Goal: Task Accomplishment & Management: Manage account settings

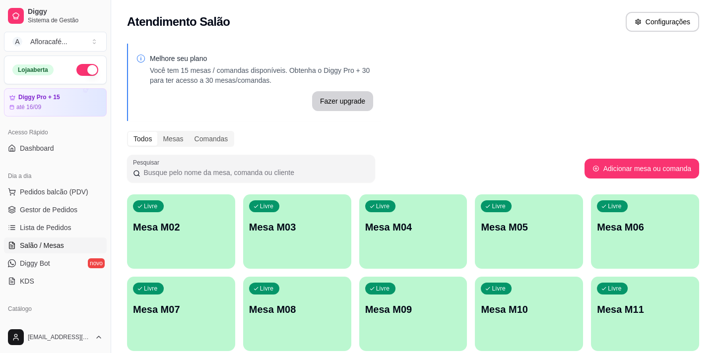
click at [165, 234] on div "Livre Mesa M02" at bounding box center [181, 225] width 108 height 62
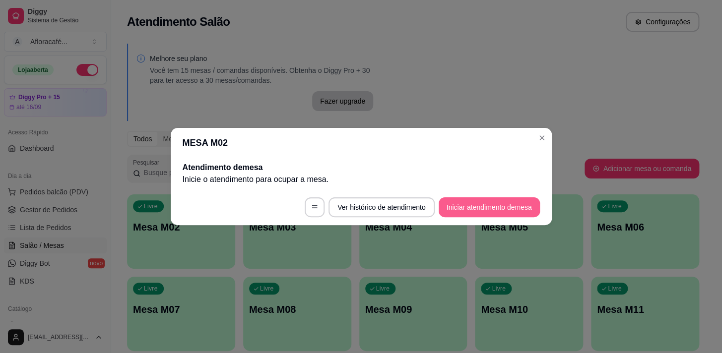
click at [480, 213] on button "Iniciar atendimento de mesa" at bounding box center [488, 207] width 101 height 20
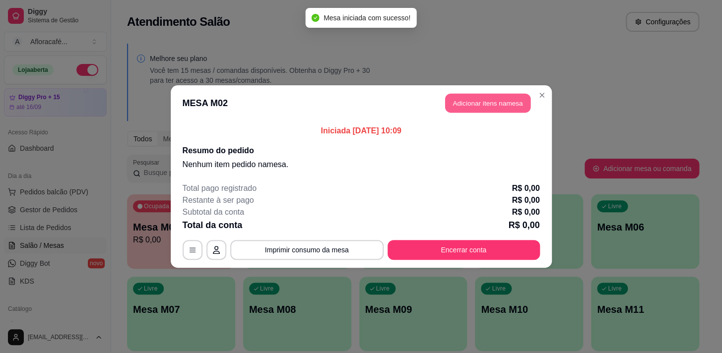
click at [476, 95] on button "Adicionar itens na mesa" at bounding box center [487, 103] width 85 height 19
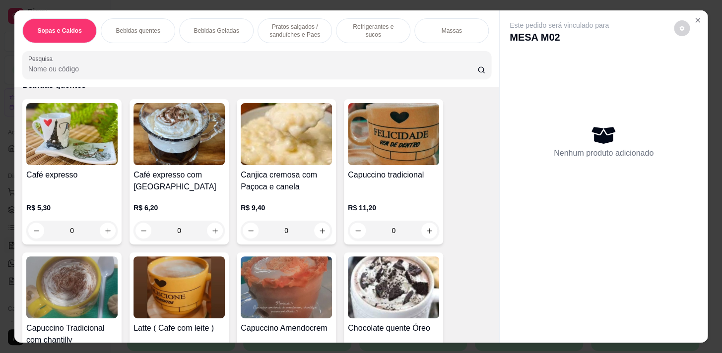
scroll to position [451, 0]
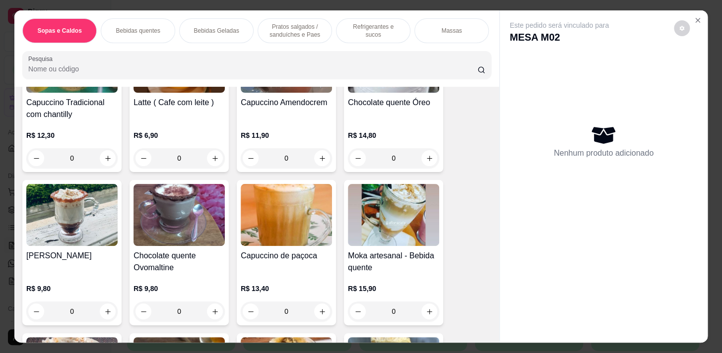
click at [211, 159] on div "0" at bounding box center [178, 158] width 91 height 20
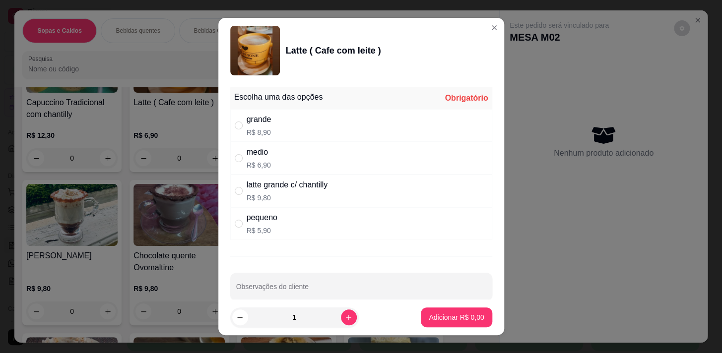
click at [379, 122] on div "grande R$ 8,90" at bounding box center [361, 125] width 262 height 33
radio input "true"
click at [444, 313] on p "Adicionar R$ 8,90" at bounding box center [456, 317] width 55 height 10
type input "1"
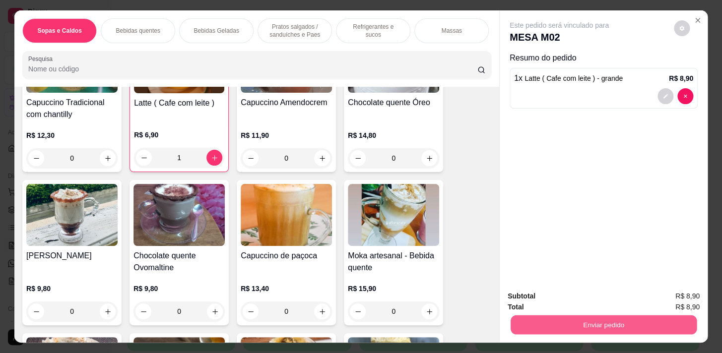
click at [597, 320] on button "Enviar pedido" at bounding box center [603, 324] width 186 height 19
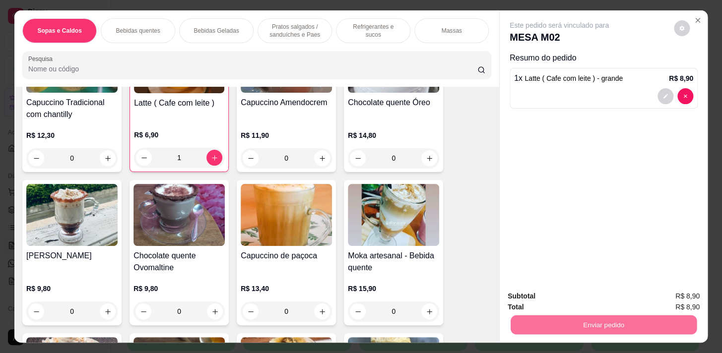
click at [647, 293] on button "Sim, quero registrar" at bounding box center [665, 297] width 74 height 19
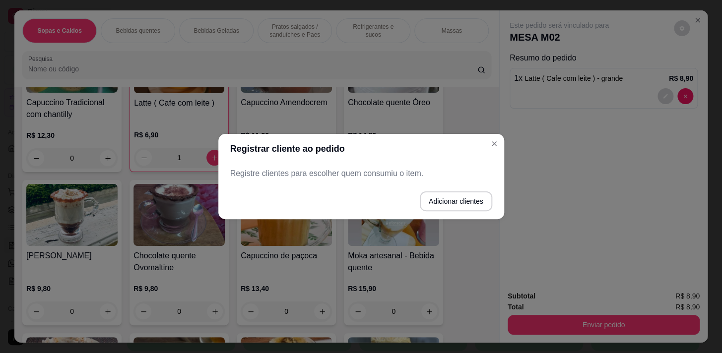
click at [469, 200] on button "Adicionar clientes" at bounding box center [456, 201] width 72 height 20
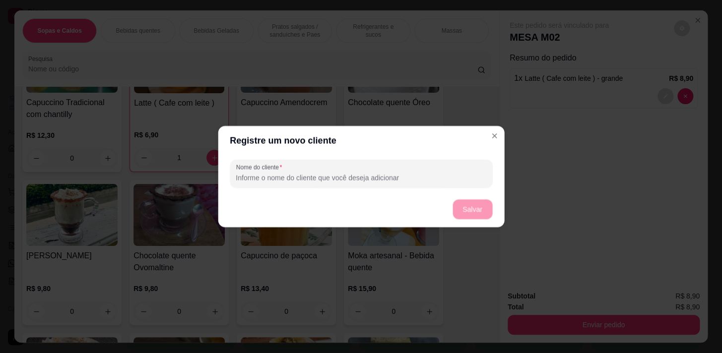
click at [453, 217] on footer "Salvar" at bounding box center [361, 209] width 286 height 36
click at [444, 175] on input "Nome do cliente" at bounding box center [361, 178] width 250 height 10
type input "evera"
click at [473, 209] on button "Salvar" at bounding box center [472, 209] width 40 height 20
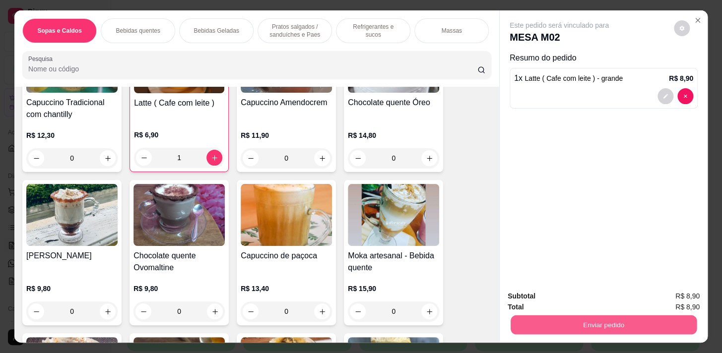
click at [559, 324] on button "Enviar pedido" at bounding box center [603, 324] width 186 height 19
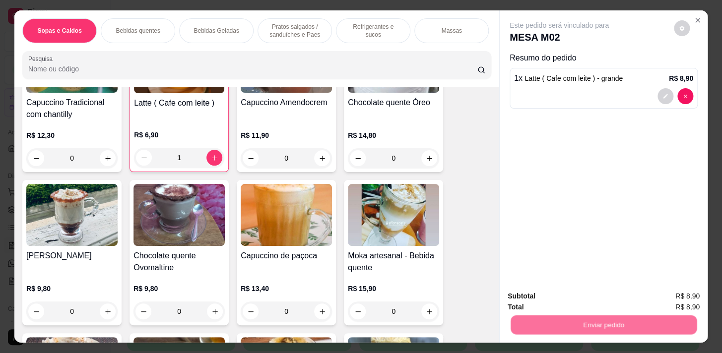
click at [561, 297] on button "Não registrar e enviar pedido" at bounding box center [570, 297] width 100 height 18
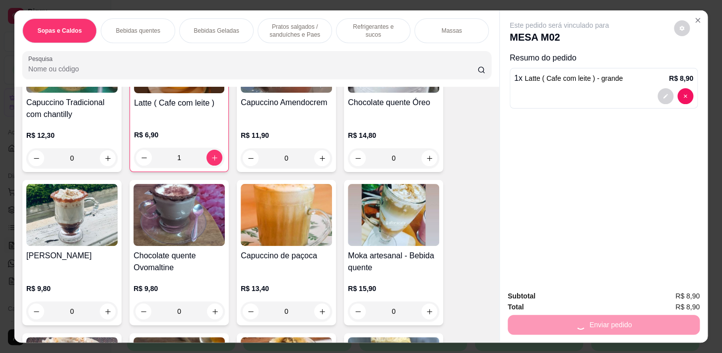
scroll to position [669, 0]
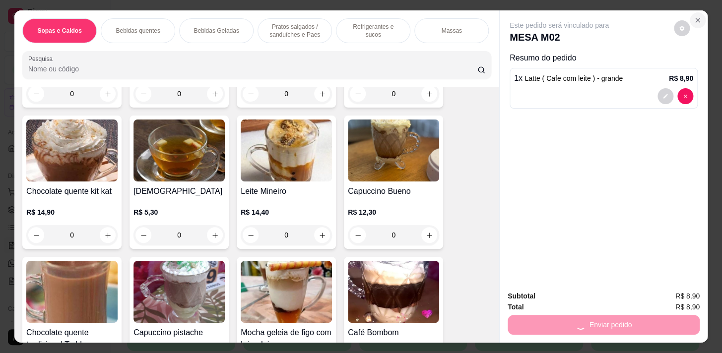
click at [693, 16] on icon "Close" at bounding box center [697, 20] width 8 height 8
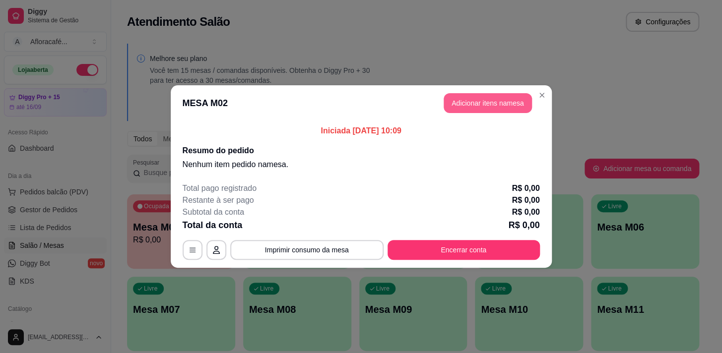
click at [530, 101] on button "Adicionar itens na mesa" at bounding box center [487, 103] width 88 height 20
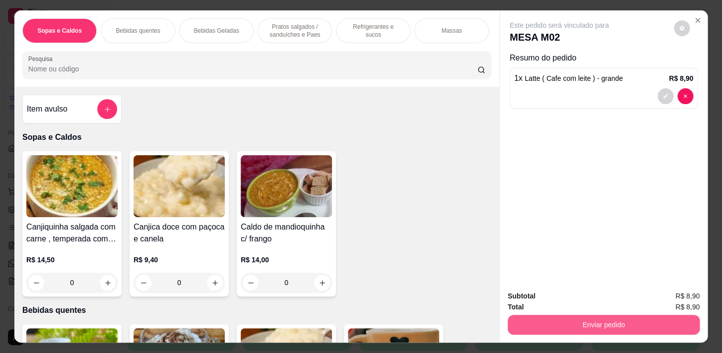
click at [575, 318] on button "Enviar pedido" at bounding box center [603, 325] width 192 height 20
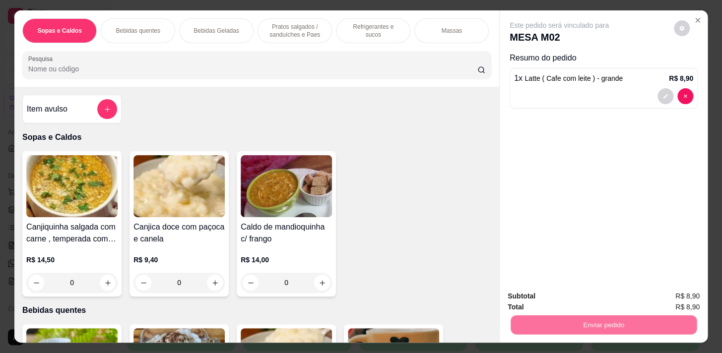
click at [582, 301] on button "Não registrar e enviar pedido" at bounding box center [570, 297] width 100 height 18
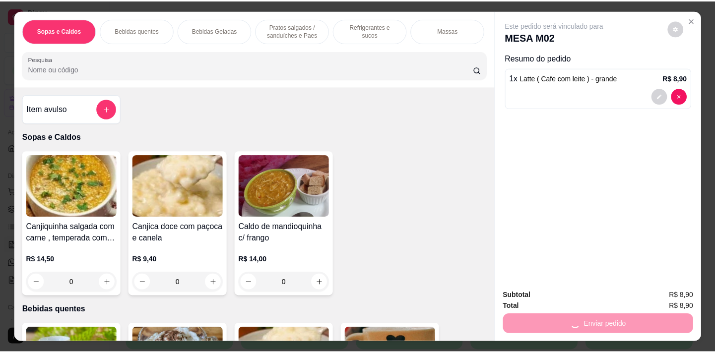
scroll to position [0, 0]
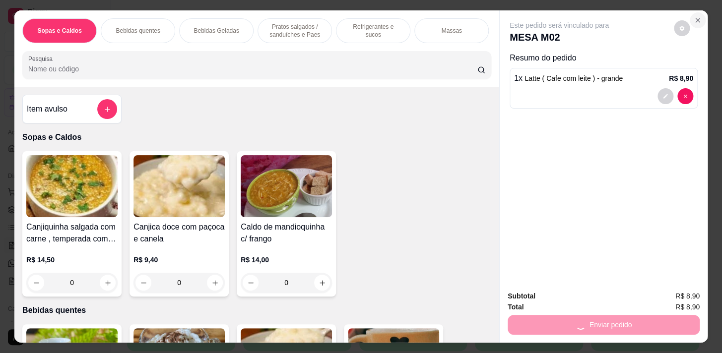
click at [689, 20] on button "Close" at bounding box center [697, 20] width 16 height 16
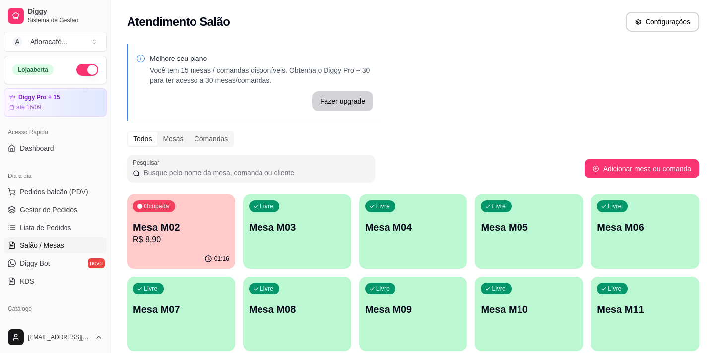
click at [256, 229] on p "Mesa M03" at bounding box center [297, 227] width 96 height 14
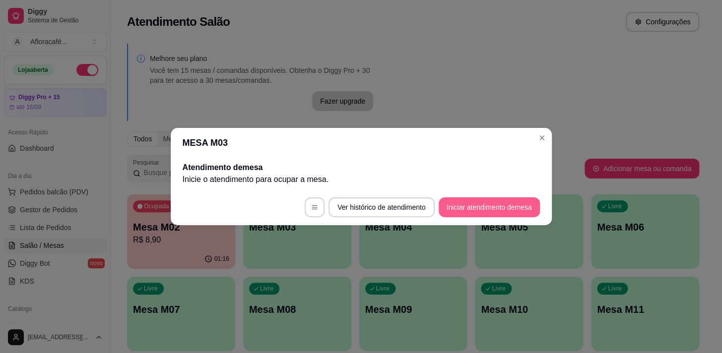
click at [477, 199] on button "Iniciar atendimento de mesa" at bounding box center [488, 207] width 101 height 20
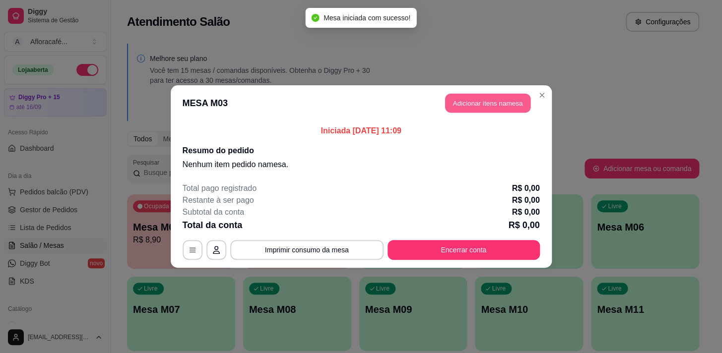
click at [484, 98] on button "Adicionar itens na mesa" at bounding box center [487, 103] width 85 height 19
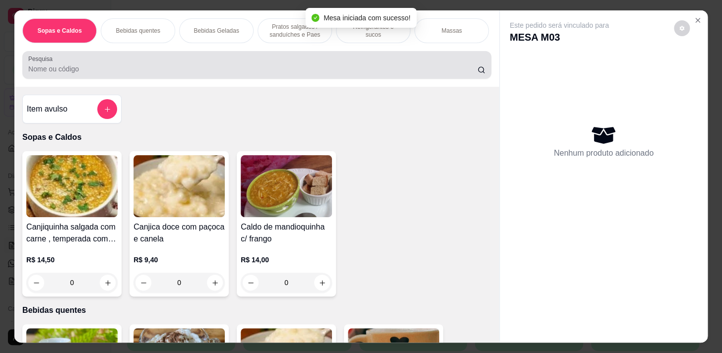
click at [301, 68] on div at bounding box center [256, 65] width 457 height 20
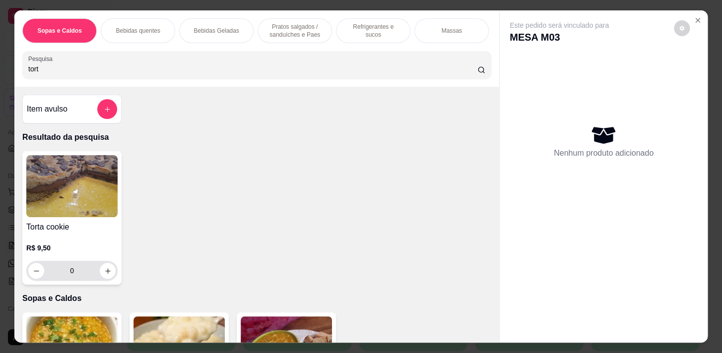
type input "tort"
click at [95, 274] on input "0" at bounding box center [72, 271] width 56 height 20
click at [108, 271] on button "increase-product-quantity" at bounding box center [107, 270] width 15 height 15
type input "1"
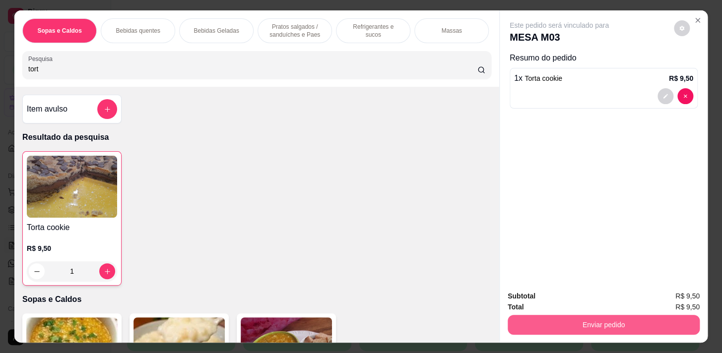
click at [631, 320] on button "Enviar pedido" at bounding box center [603, 325] width 192 height 20
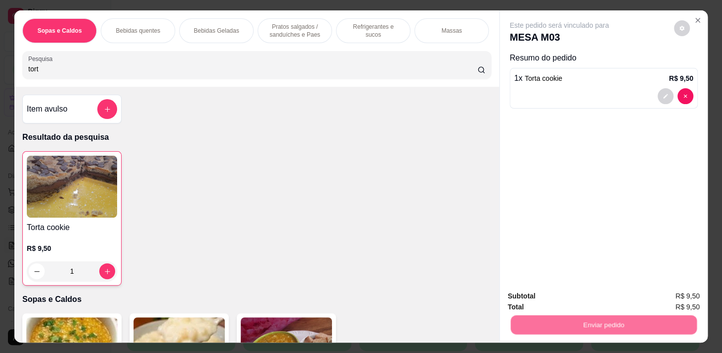
click at [603, 299] on button "Não registrar e enviar pedido" at bounding box center [570, 297] width 103 height 19
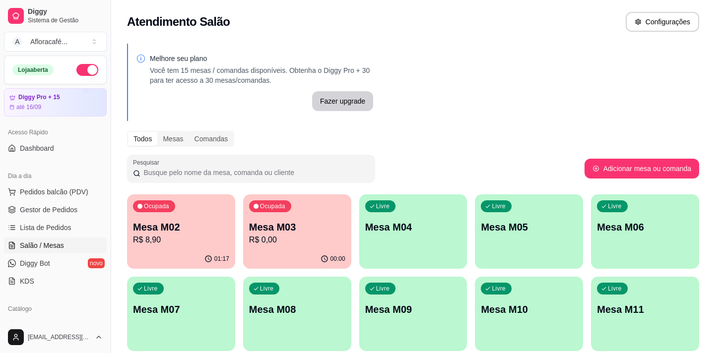
click at [418, 224] on p "Mesa M04" at bounding box center [413, 227] width 96 height 14
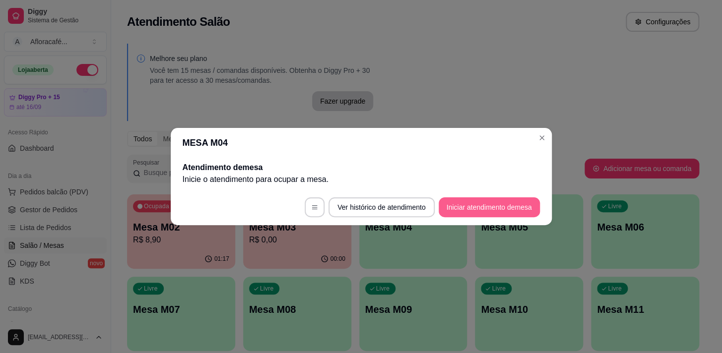
click at [481, 202] on button "Iniciar atendimento de mesa" at bounding box center [488, 207] width 101 height 20
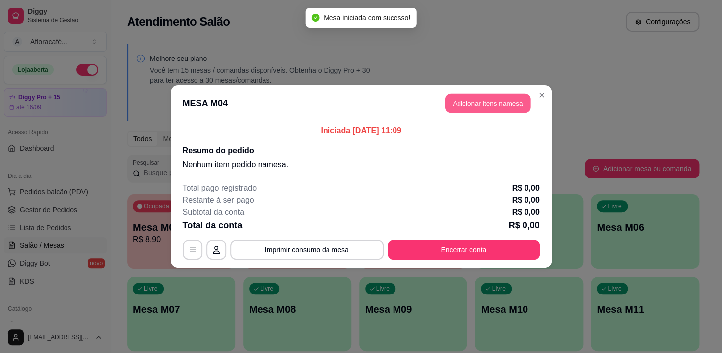
click at [491, 104] on button "Adicionar itens na mesa" at bounding box center [487, 103] width 85 height 19
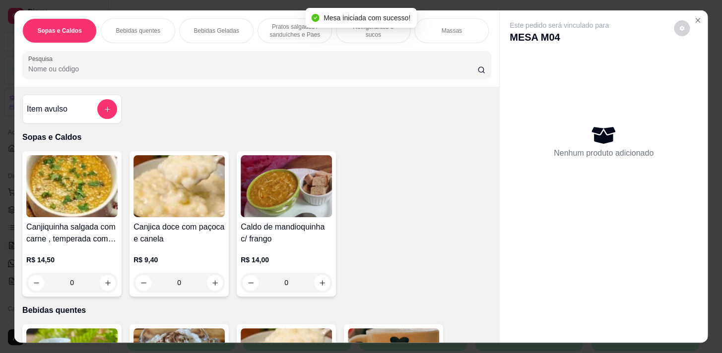
click at [359, 25] on div "Mesa iniciada com sucesso!" at bounding box center [361, 18] width 111 height 20
click at [363, 39] on div "Refrigerantes e sucos" at bounding box center [373, 30] width 74 height 25
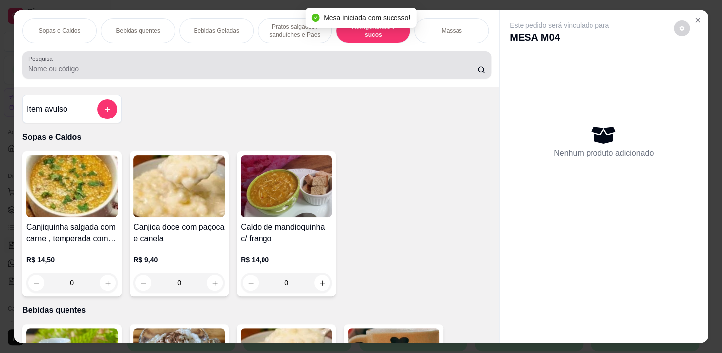
click at [367, 55] on div at bounding box center [256, 65] width 457 height 20
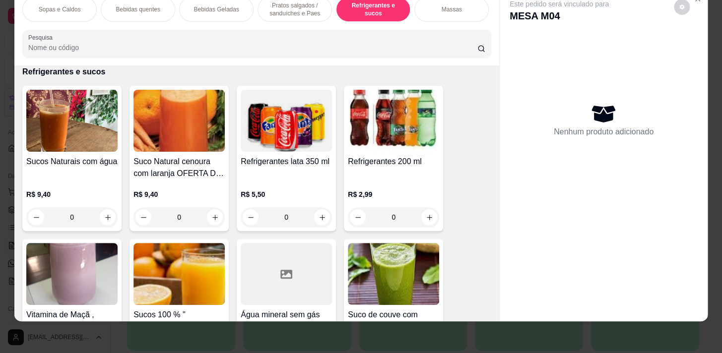
click at [108, 222] on div "0" at bounding box center [71, 217] width 91 height 20
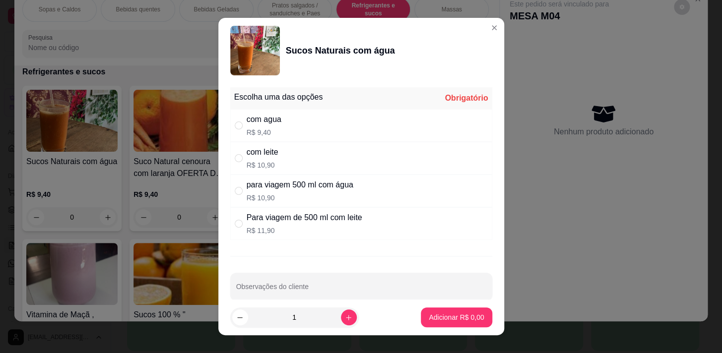
click at [293, 121] on div "com agua R$ 9,40" at bounding box center [361, 125] width 262 height 33
radio input "true"
click at [446, 324] on button "Adicionar R$ 9,40" at bounding box center [456, 317] width 69 height 19
type input "1"
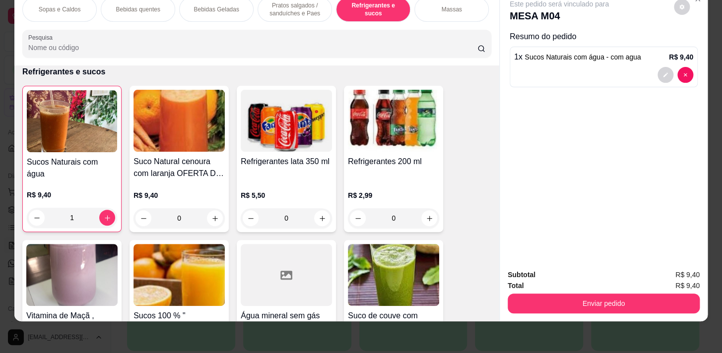
click at [52, 5] on p "Sopas e Caldos" at bounding box center [60, 9] width 42 height 8
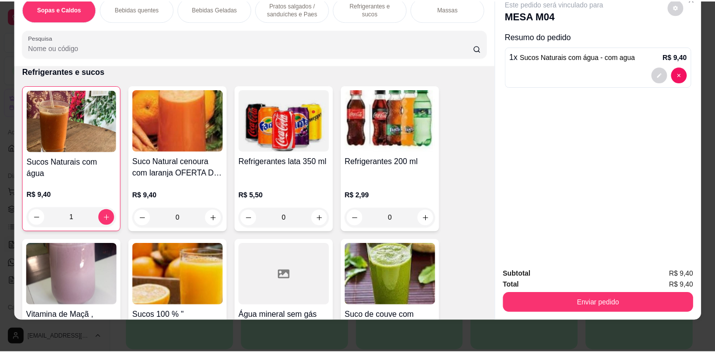
scroll to position [45, 0]
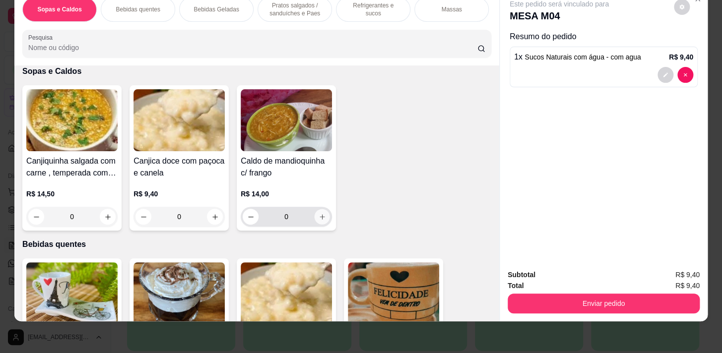
click at [318, 213] on icon "increase-product-quantity" at bounding box center [321, 216] width 7 height 7
type input "1"
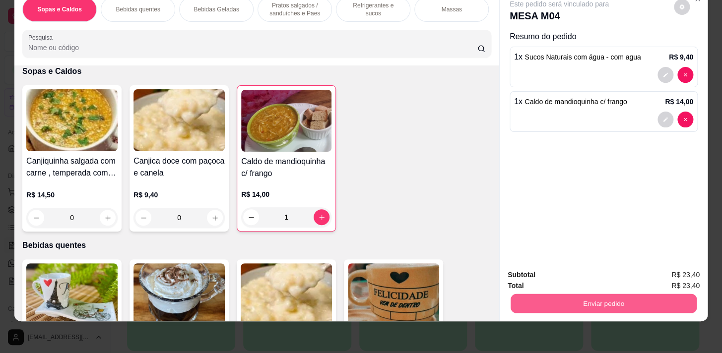
click at [623, 297] on button "Enviar pedido" at bounding box center [603, 303] width 186 height 19
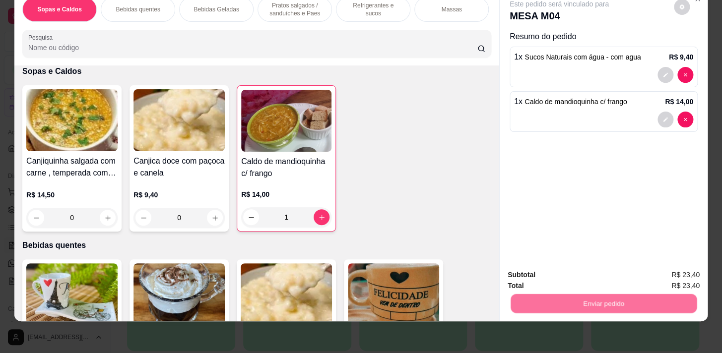
click at [568, 270] on button "Não registrar e enviar pedido" at bounding box center [570, 272] width 103 height 19
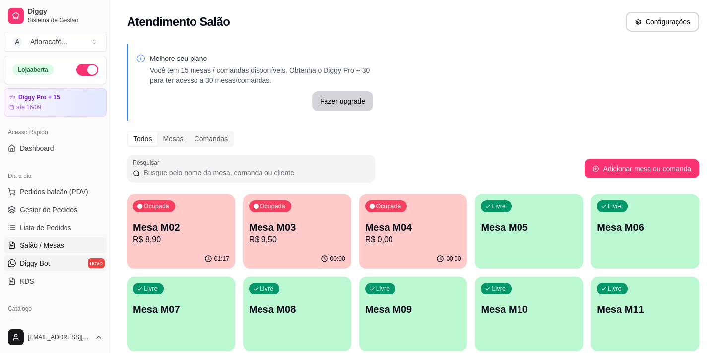
scroll to position [90, 0]
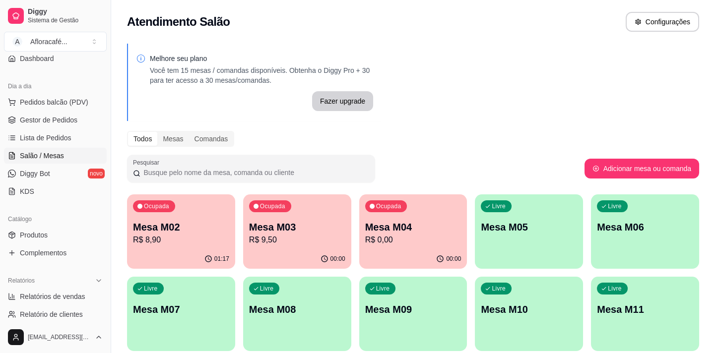
click at [76, 243] on ul "Produtos Complementos" at bounding box center [55, 244] width 103 height 34
click at [75, 239] on link "Produtos" at bounding box center [55, 235] width 103 height 16
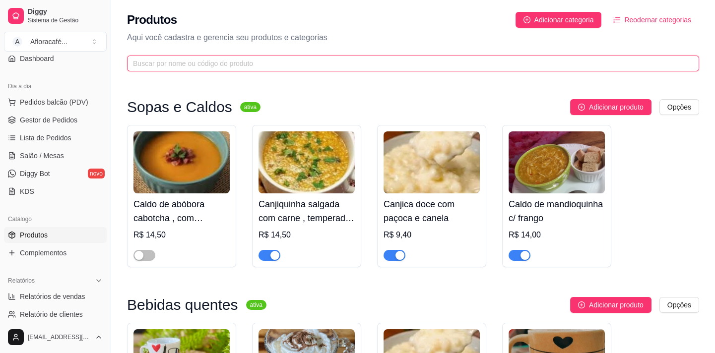
click at [243, 65] on input "text" at bounding box center [409, 63] width 552 height 11
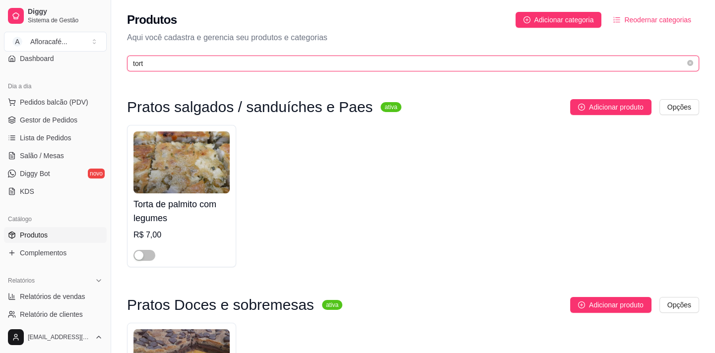
scroll to position [149, 0]
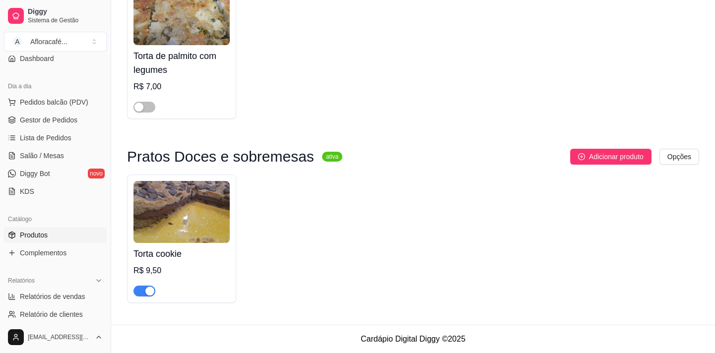
type input "tort"
click at [150, 288] on div "button" at bounding box center [149, 291] width 9 height 9
click at [64, 169] on link "Diggy Bot novo" at bounding box center [55, 174] width 103 height 16
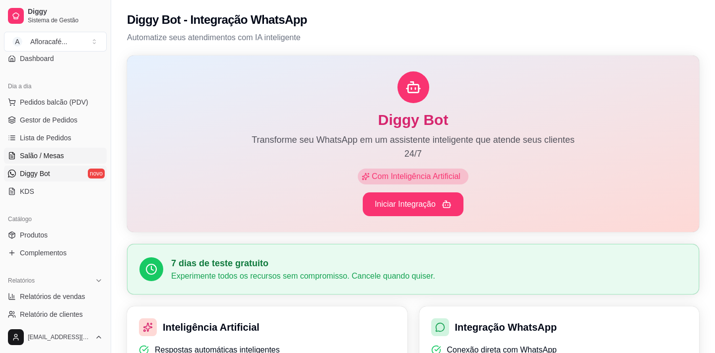
click at [69, 156] on link "Salão / Mesas" at bounding box center [55, 156] width 103 height 16
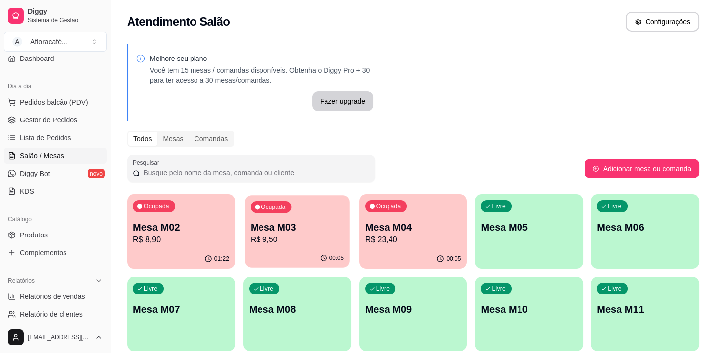
click at [316, 226] on p "Mesa M03" at bounding box center [296, 227] width 93 height 13
click at [442, 233] on div "Mesa M04 R$ 23,40" at bounding box center [413, 233] width 96 height 26
click at [477, 224] on div "Livre Mesa M05" at bounding box center [529, 225] width 108 height 62
click at [497, 206] on p "Livre" at bounding box center [499, 207] width 13 height 8
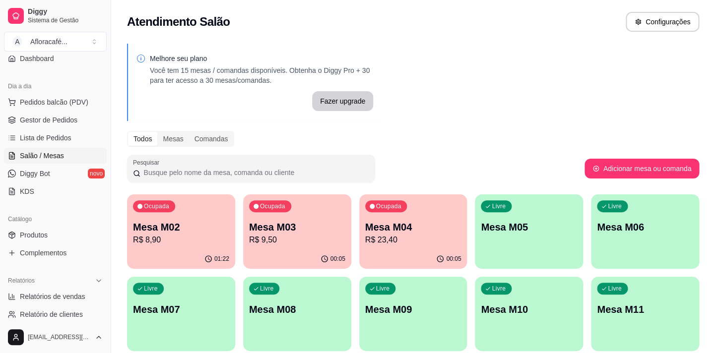
click at [496, 198] on button "Iniciar atendimento de mesa" at bounding box center [488, 207] width 101 height 20
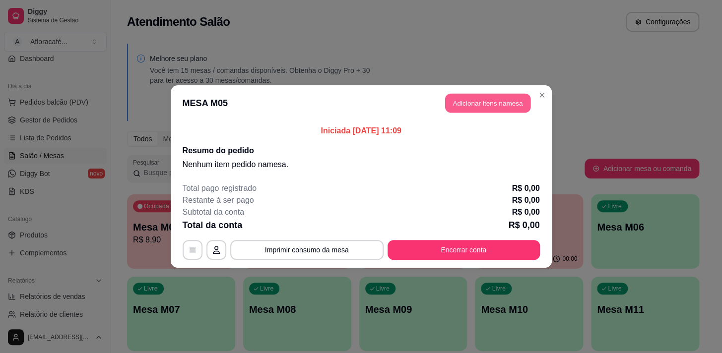
click at [504, 109] on button "Adicionar itens na mesa" at bounding box center [487, 103] width 85 height 19
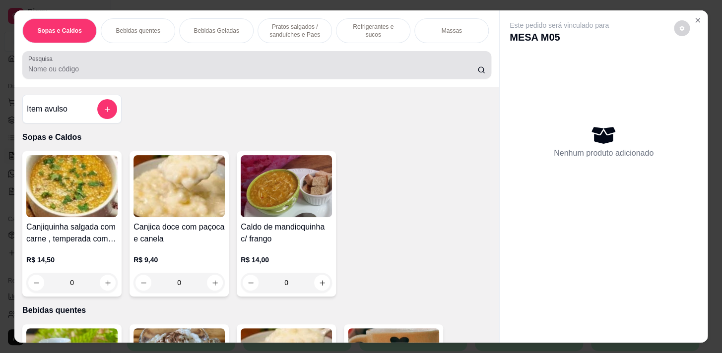
click at [125, 68] on input "Pesquisa" at bounding box center [252, 69] width 449 height 10
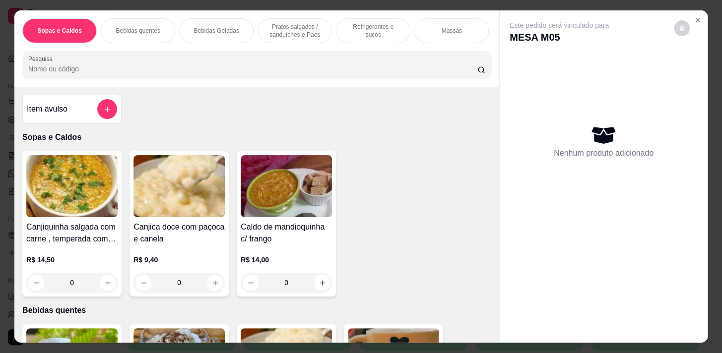
drag, startPoint x: 295, startPoint y: 15, endPoint x: 285, endPoint y: 30, distance: 18.2
click at [295, 18] on div "Pratos salgados / sanduíches e Paes" at bounding box center [294, 30] width 74 height 25
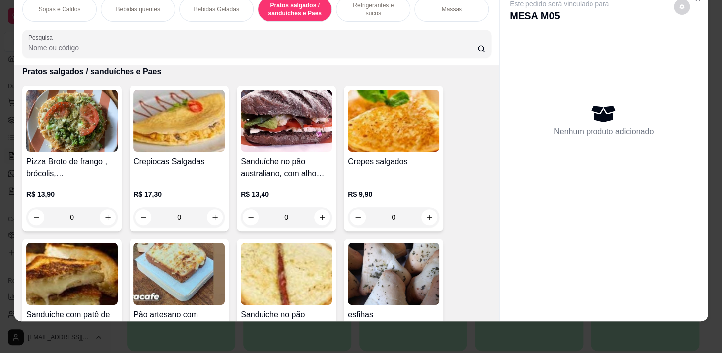
scroll to position [0, 410]
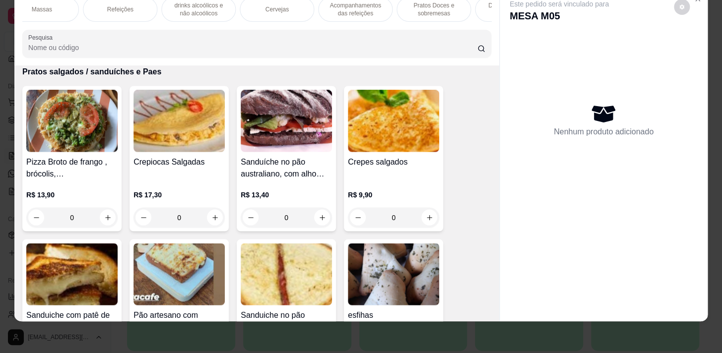
click at [124, 5] on p "Refeições" at bounding box center [120, 9] width 26 height 8
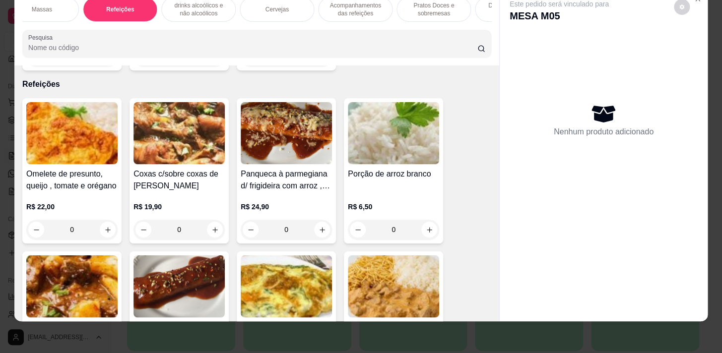
scroll to position [5143, 0]
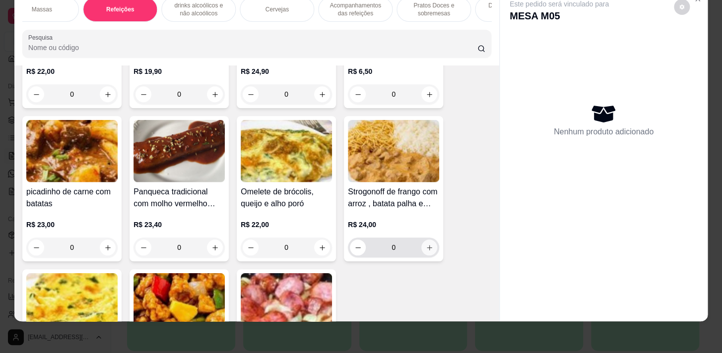
click at [426, 244] on icon "increase-product-quantity" at bounding box center [429, 247] width 7 height 7
type input "1"
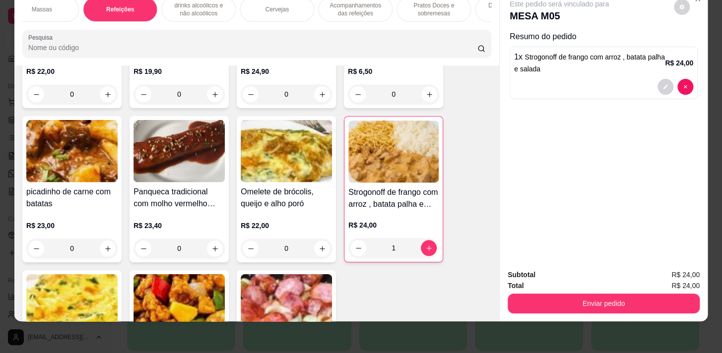
click at [214, 4] on p "drinks alcoólicos e não alcoólicos" at bounding box center [199, 9] width 58 height 16
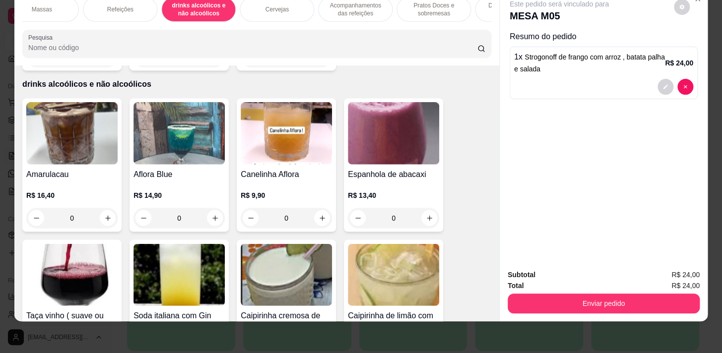
scroll to position [0, 0]
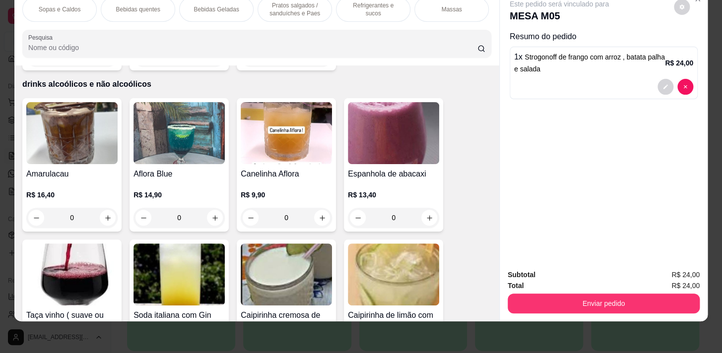
click at [344, 4] on p "Refrigerantes e sucos" at bounding box center [373, 9] width 58 height 16
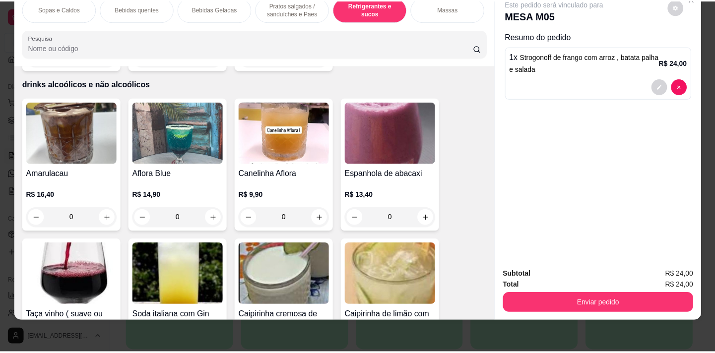
scroll to position [3908, 0]
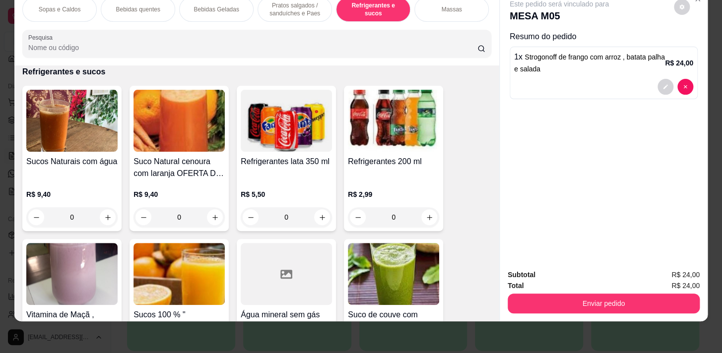
click at [323, 219] on button "increase-product-quantity" at bounding box center [322, 217] width 16 height 16
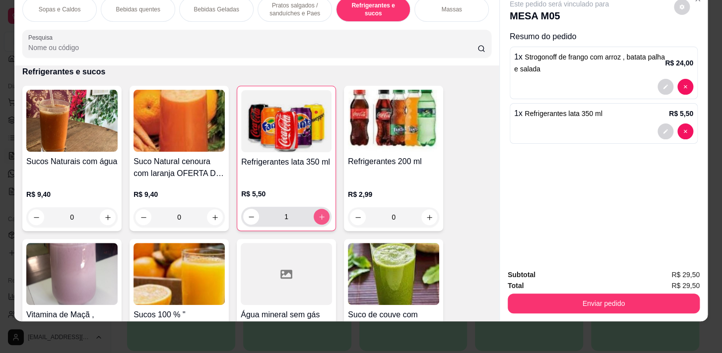
type input "1"
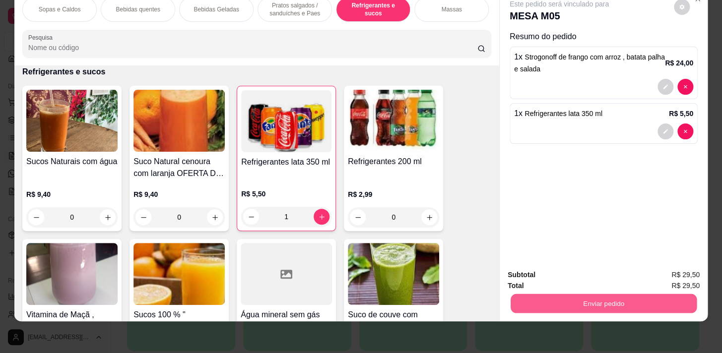
click at [551, 295] on button "Enviar pedido" at bounding box center [603, 303] width 186 height 19
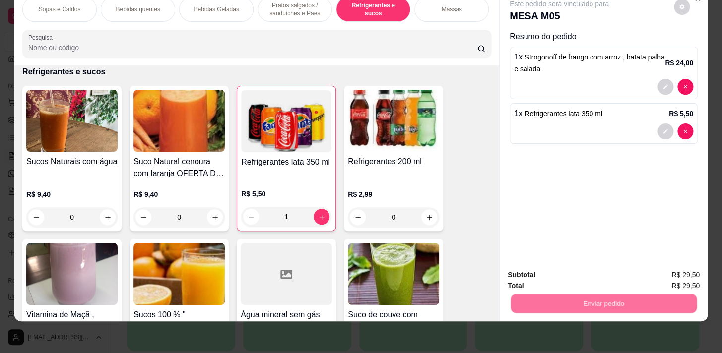
click at [542, 267] on button "Não registrar e enviar pedido" at bounding box center [570, 272] width 103 height 19
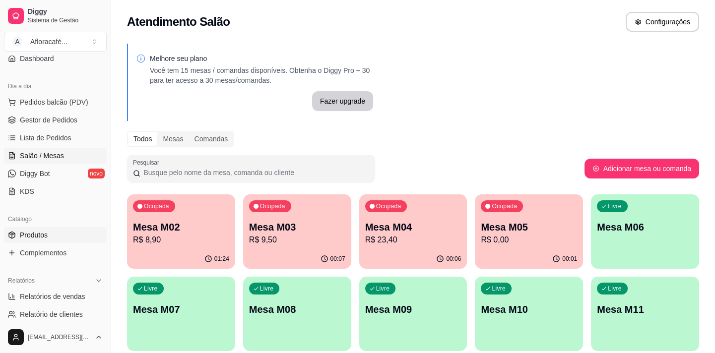
click at [64, 228] on link "Produtos" at bounding box center [55, 235] width 103 height 16
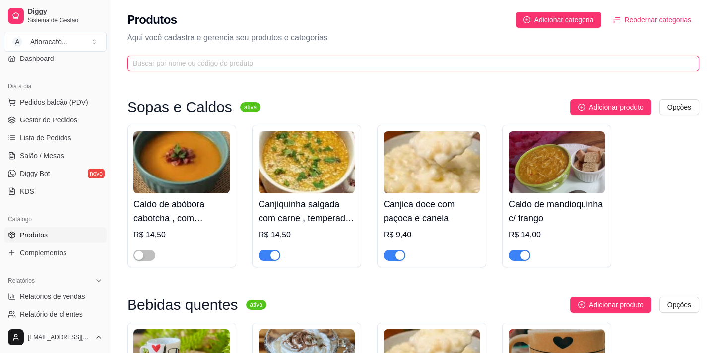
click at [268, 68] on input "text" at bounding box center [409, 63] width 552 height 11
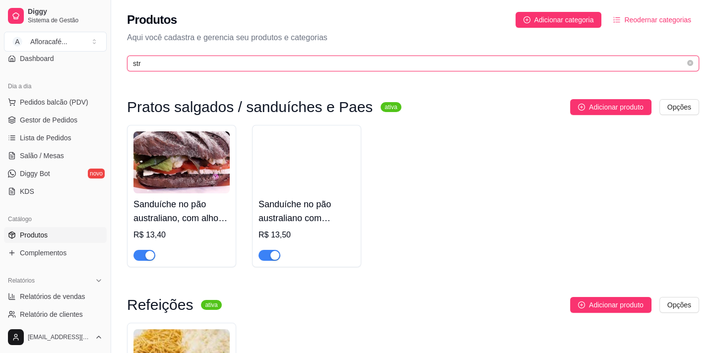
scroll to position [225, 0]
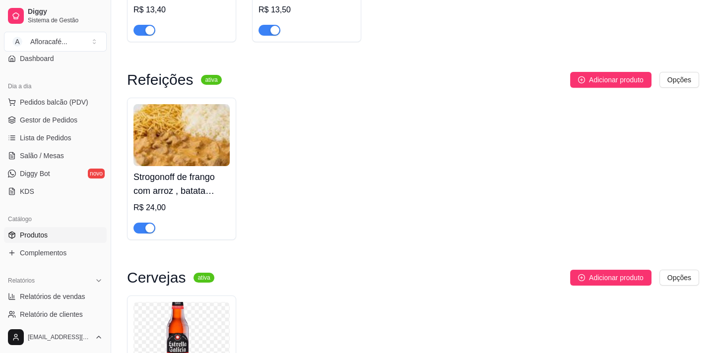
click at [146, 231] on div "button" at bounding box center [149, 228] width 9 height 9
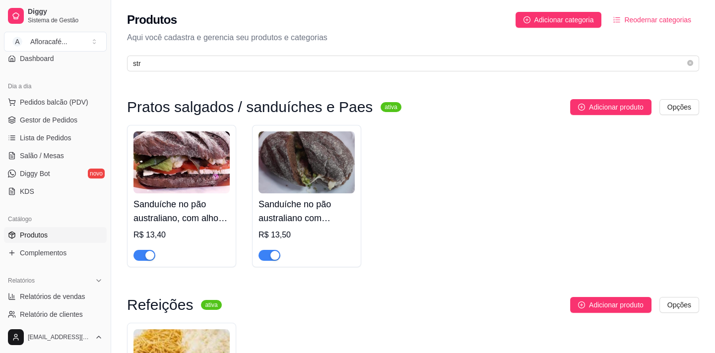
scroll to position [45, 0]
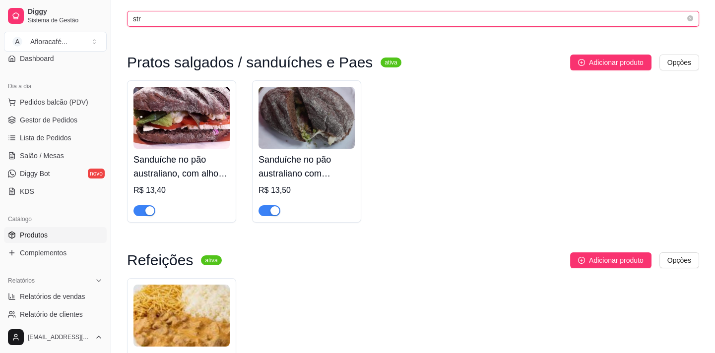
click at [422, 18] on input "str" at bounding box center [409, 18] width 552 height 11
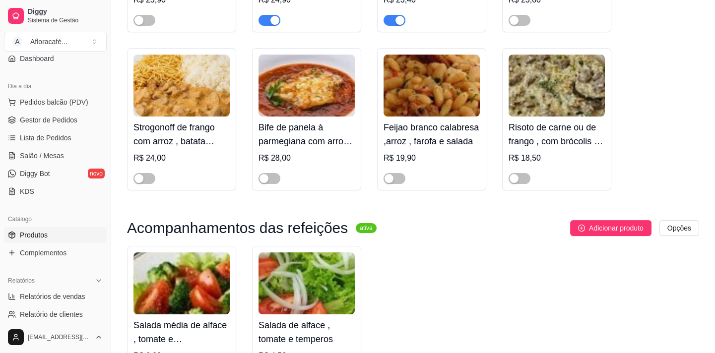
scroll to position [718, 0]
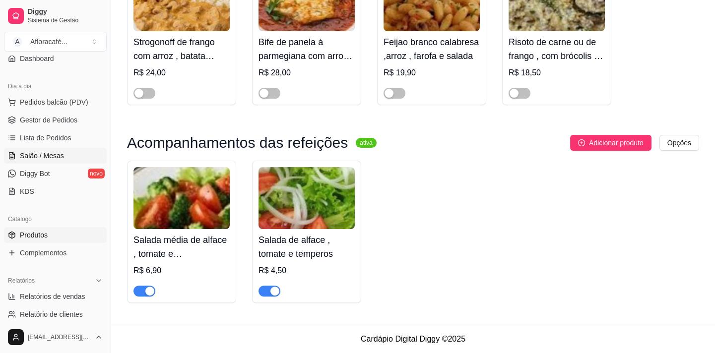
type input "sala"
click at [33, 160] on link "Salão / Mesas" at bounding box center [55, 156] width 103 height 16
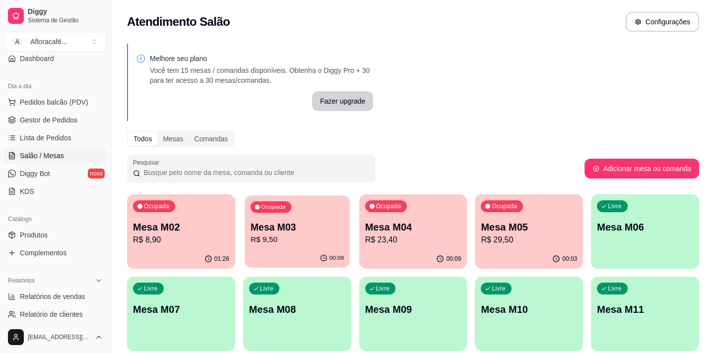
click at [295, 205] on div "Ocupada Mesa M03 R$ 9,50" at bounding box center [297, 222] width 105 height 54
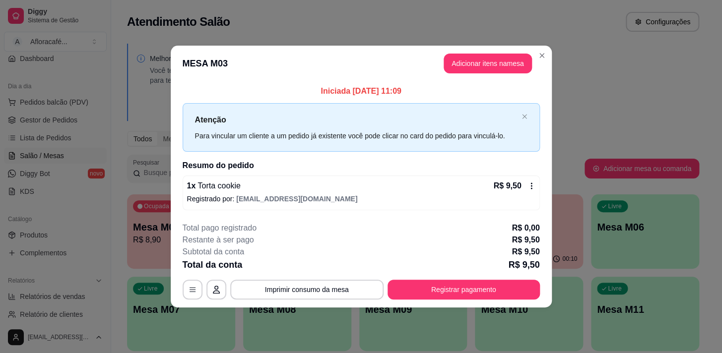
click at [500, 223] on section "**********" at bounding box center [361, 176] width 381 height 261
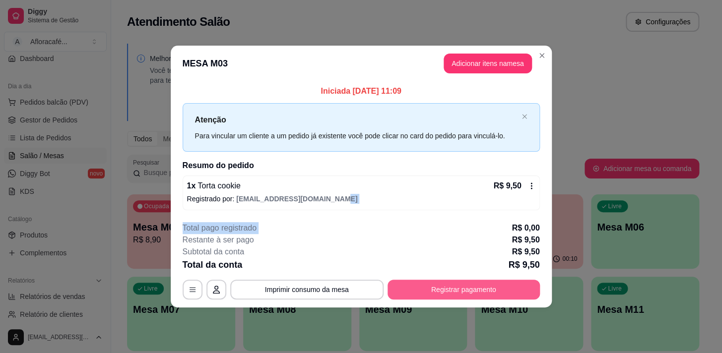
click at [494, 286] on button "Registrar pagamento" at bounding box center [463, 290] width 152 height 20
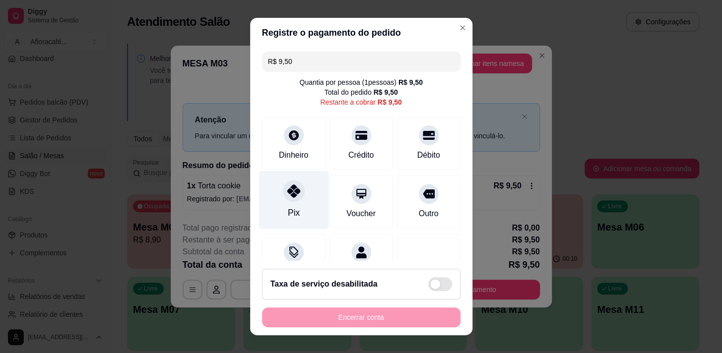
click at [305, 199] on div "Pix" at bounding box center [293, 200] width 70 height 58
type input "R$ 0,00"
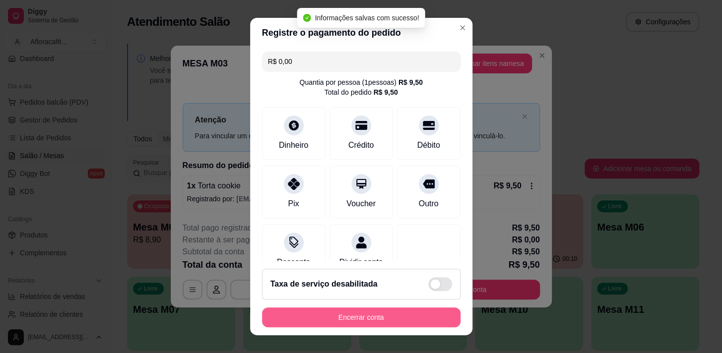
click at [429, 311] on button "Encerrar conta" at bounding box center [361, 318] width 198 height 20
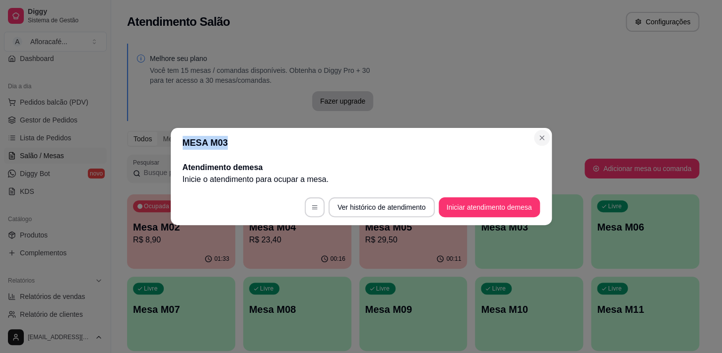
drag, startPoint x: 528, startPoint y: 129, endPoint x: 536, endPoint y: 135, distance: 9.5
click at [536, 135] on section "MESA M03 Atendimento de mesa Inicie o atendimento para ocupar a mesa . Ver hist…" at bounding box center [361, 176] width 381 height 97
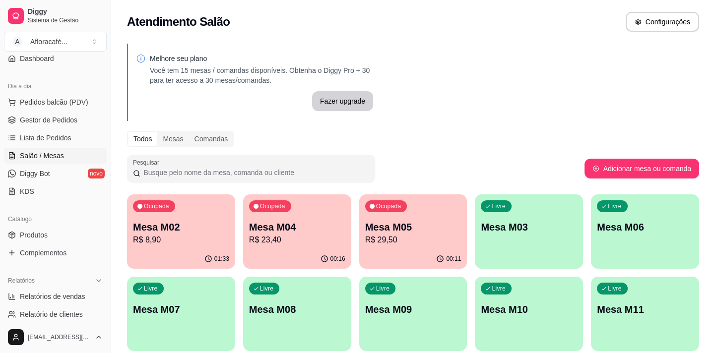
click at [258, 255] on div "00:16" at bounding box center [297, 258] width 108 height 19
click at [416, 237] on p "R$ 29,50" at bounding box center [413, 240] width 96 height 12
click at [64, 103] on span "Pedidos balcão (PDV)" at bounding box center [54, 102] width 68 height 10
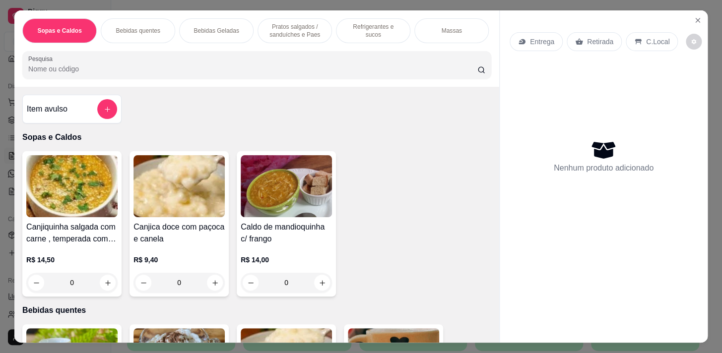
scroll to position [0, 410]
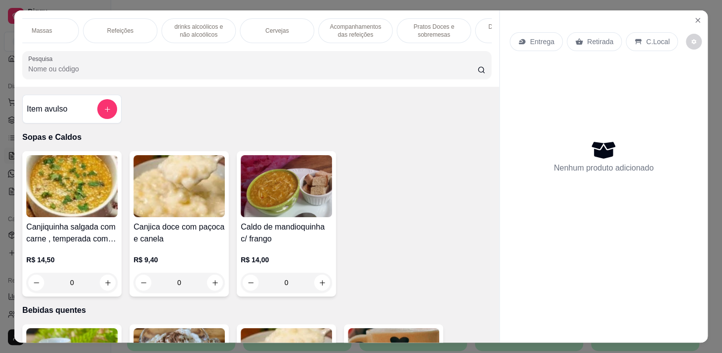
drag, startPoint x: 364, startPoint y: 30, endPoint x: 305, endPoint y: 133, distance: 118.4
click at [365, 30] on p "Acompanhamentos das refeições" at bounding box center [355, 31] width 58 height 16
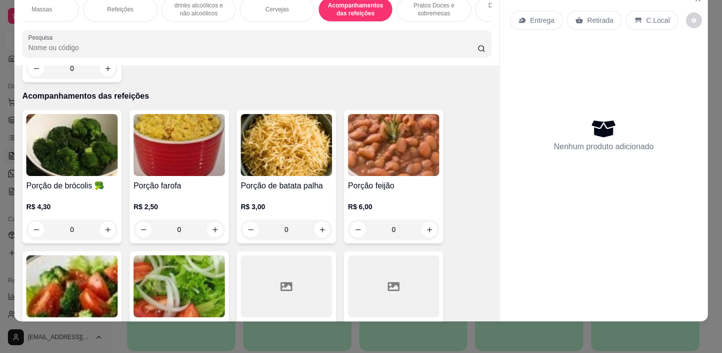
scroll to position [6438, 0]
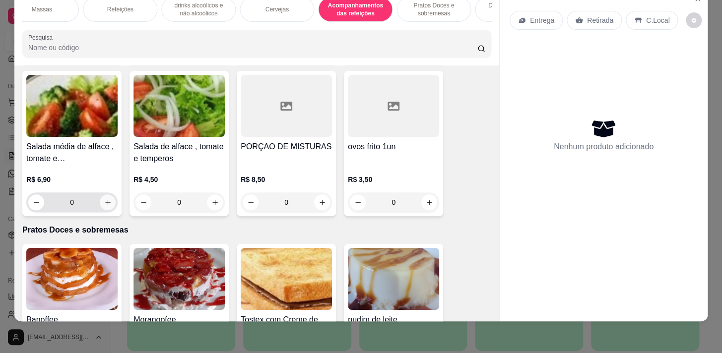
click at [106, 199] on icon "increase-product-quantity" at bounding box center [107, 202] width 7 height 7
type input "1"
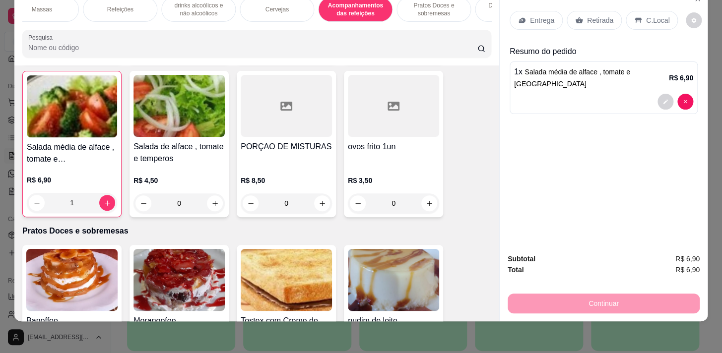
click at [661, 16] on div "C.Local" at bounding box center [651, 20] width 52 height 19
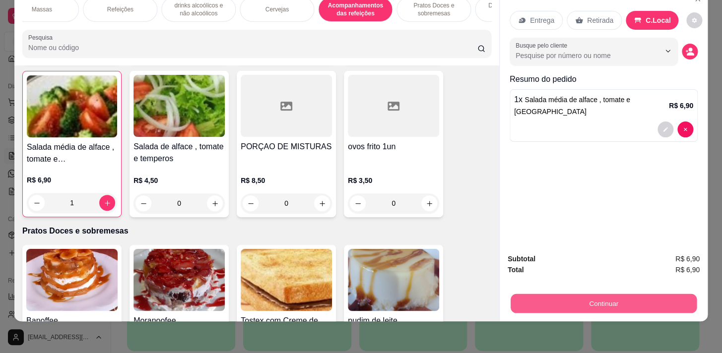
click at [597, 303] on button "Continuar" at bounding box center [603, 303] width 186 height 19
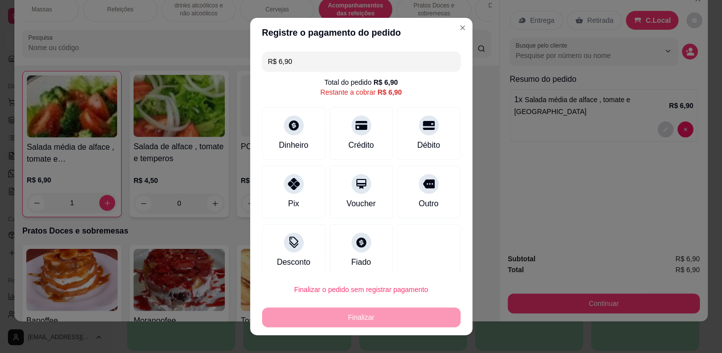
click at [355, 53] on input "R$ 6,90" at bounding box center [361, 62] width 187 height 20
click at [311, 135] on div "Dinheiro" at bounding box center [293, 131] width 70 height 58
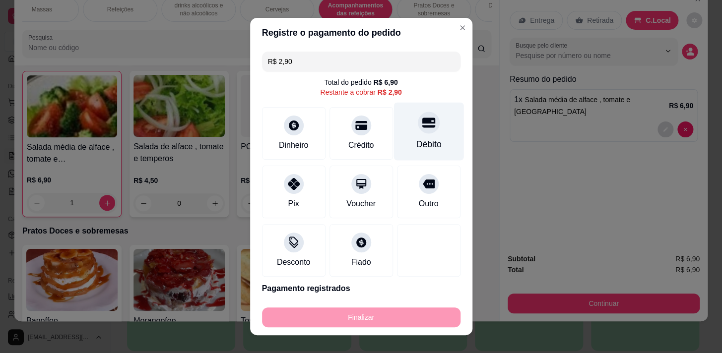
click at [400, 122] on div "Débito" at bounding box center [428, 131] width 70 height 58
type input "R$ 0,00"
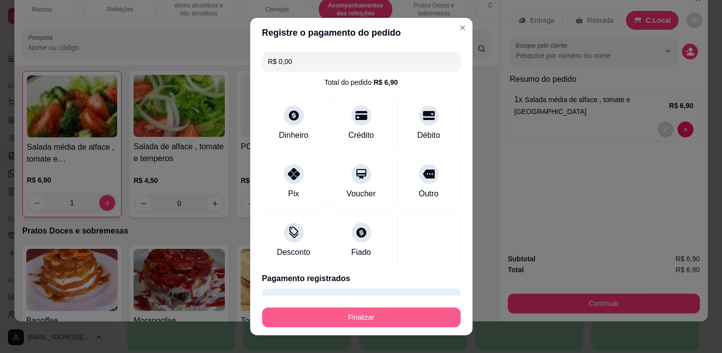
click at [362, 320] on button "Finalizar" at bounding box center [361, 318] width 198 height 20
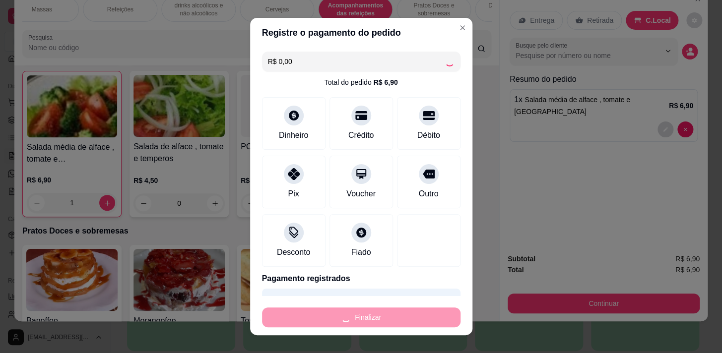
type input "0"
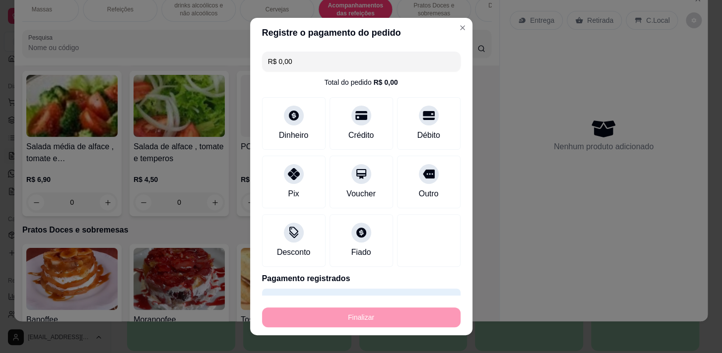
type input "-R$ 6,90"
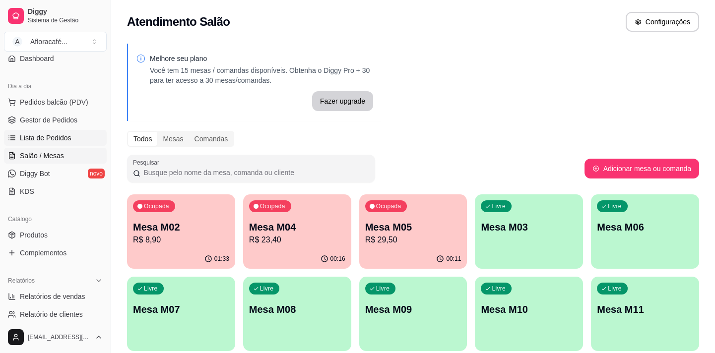
click at [56, 137] on span "Lista de Pedidos" at bounding box center [46, 138] width 52 height 10
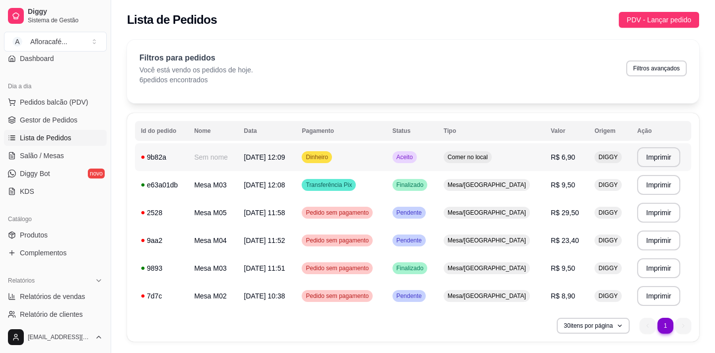
click at [269, 154] on span "[DATE] 12:09" at bounding box center [264, 157] width 41 height 8
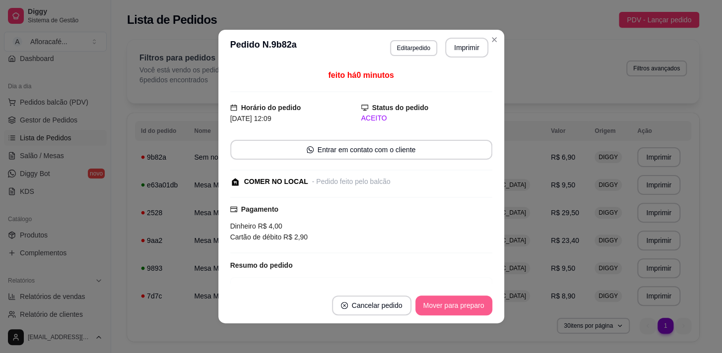
click at [429, 300] on button "Mover para preparo" at bounding box center [453, 306] width 77 height 20
click at [430, 301] on div "Mover para preparo" at bounding box center [446, 306] width 91 height 20
click at [431, 301] on button "Mover para preparo" at bounding box center [453, 305] width 74 height 19
click at [432, 302] on button "Mover para retirada disponível" at bounding box center [437, 306] width 110 height 20
click at [433, 301] on button "Mover para finalizado" at bounding box center [451, 305] width 80 height 19
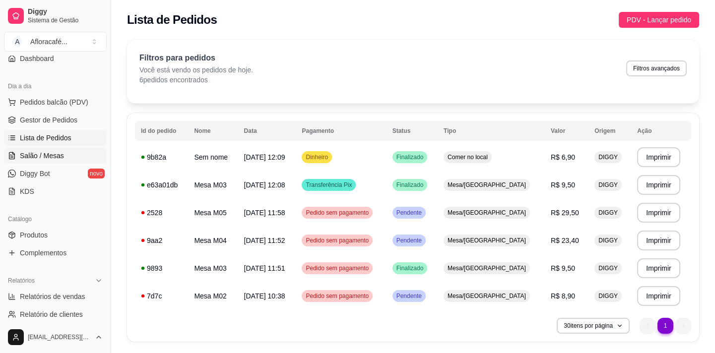
click at [61, 156] on link "Salão / Mesas" at bounding box center [55, 156] width 103 height 16
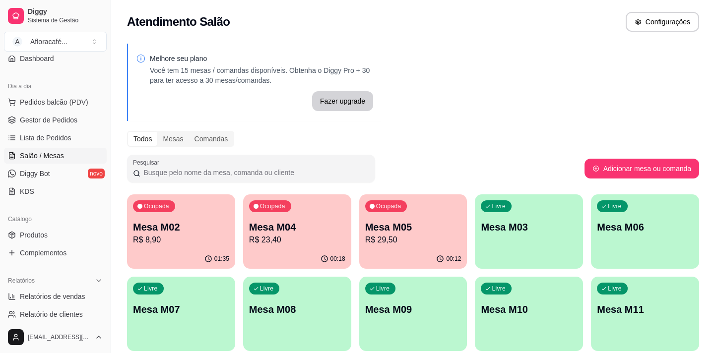
click at [373, 211] on div "Ocupada Mesa M05 R$ 29,50" at bounding box center [413, 221] width 108 height 55
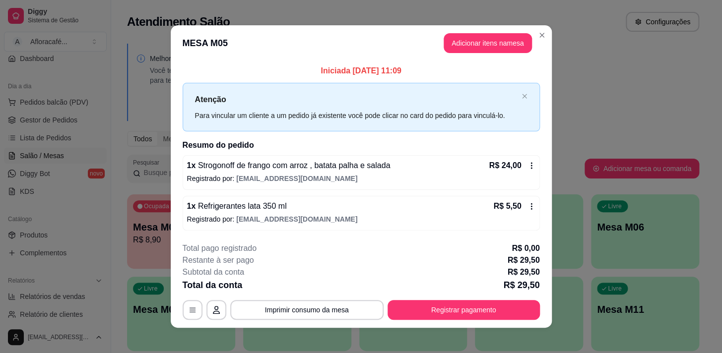
scroll to position [6, 0]
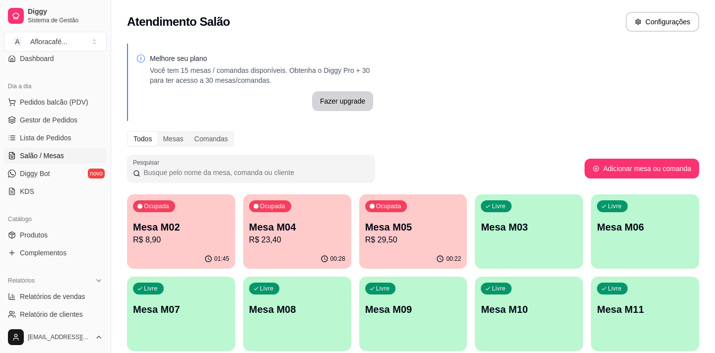
click at [457, 308] on p "Mesa M09" at bounding box center [413, 310] width 96 height 14
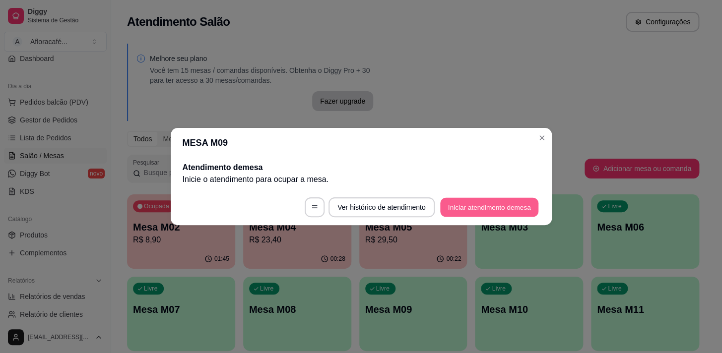
click at [513, 210] on button "Iniciar atendimento de mesa" at bounding box center [489, 207] width 98 height 19
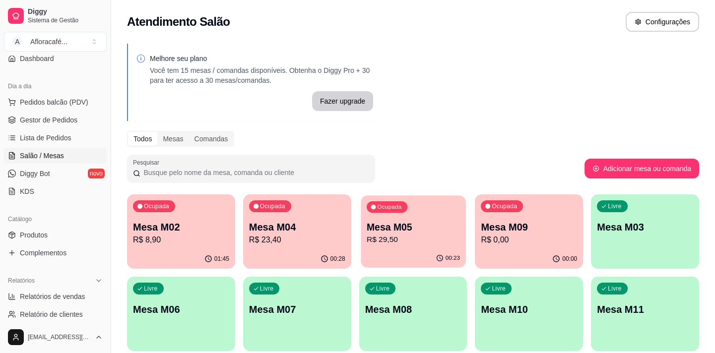
click at [449, 218] on div "Ocupada Mesa M05 R$ 29,50" at bounding box center [413, 222] width 105 height 54
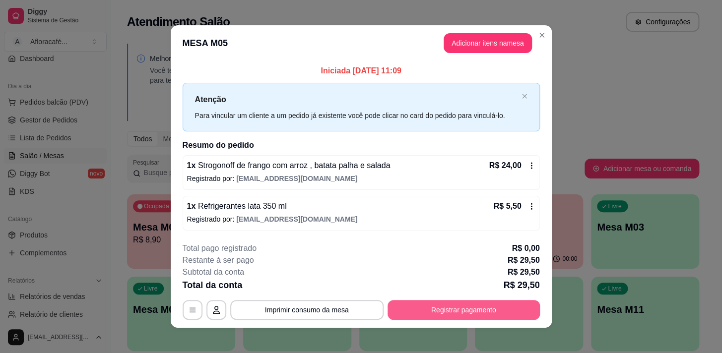
click at [459, 301] on button "Registrar pagamento" at bounding box center [463, 310] width 152 height 20
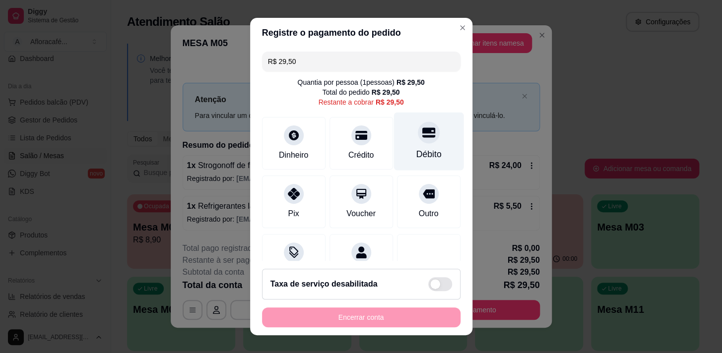
click at [427, 135] on div "Débito" at bounding box center [428, 141] width 70 height 58
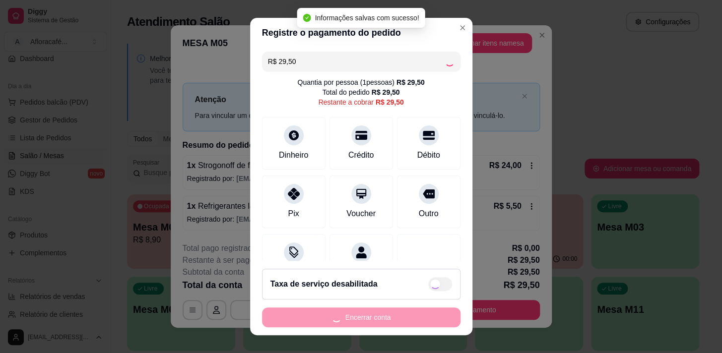
type input "R$ 0,00"
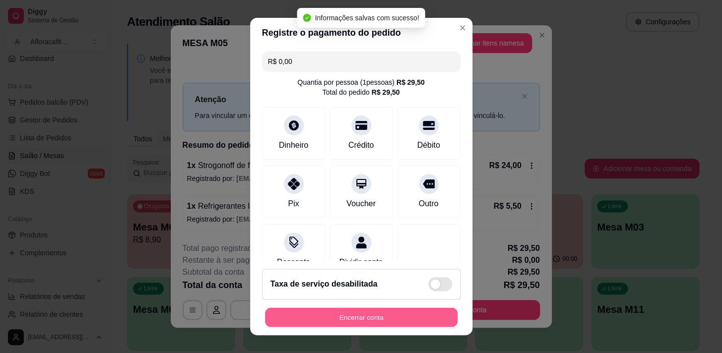
click at [425, 311] on button "Encerrar conta" at bounding box center [361, 317] width 192 height 19
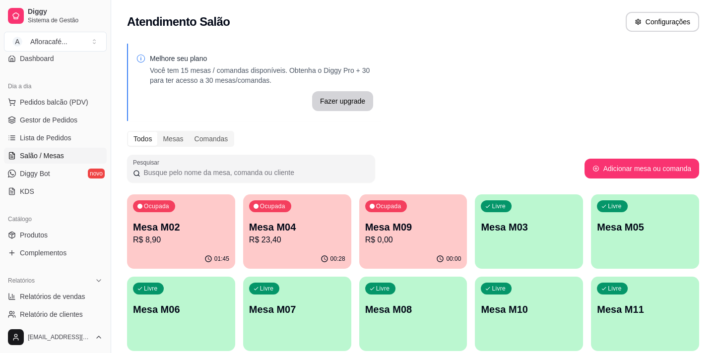
click at [540, 137] on div "Todos Mesas Comandas" at bounding box center [413, 139] width 572 height 16
click at [318, 247] on div "Ocupada Mesa M04 R$ 23,40" at bounding box center [297, 222] width 105 height 54
click at [381, 242] on p "R$ 0,00" at bounding box center [413, 240] width 96 height 12
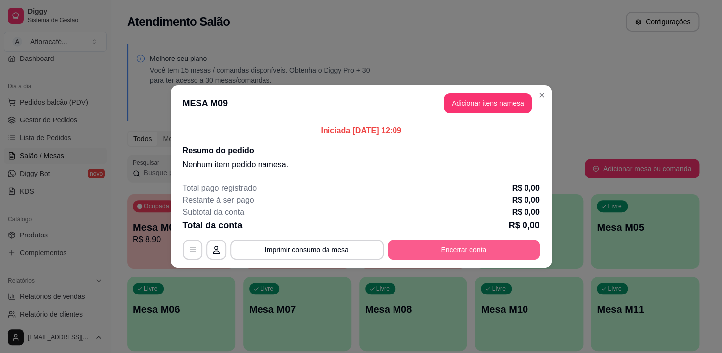
click at [472, 245] on button "Encerrar conta" at bounding box center [463, 250] width 152 height 20
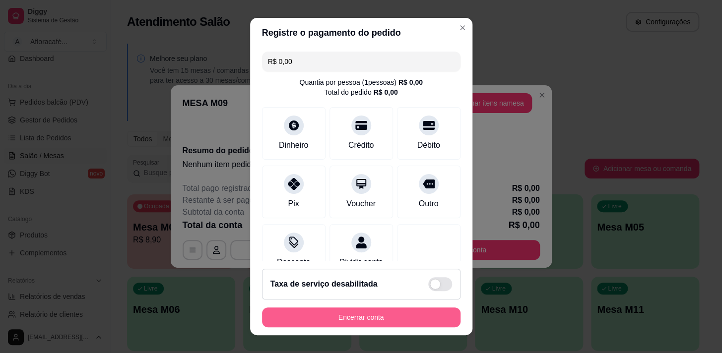
click at [436, 315] on button "Encerrar conta" at bounding box center [361, 318] width 198 height 20
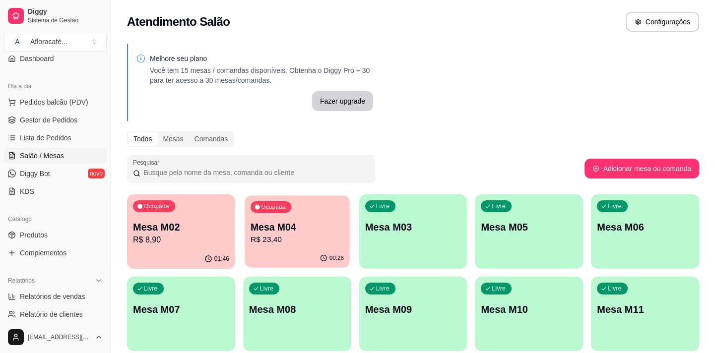
click at [291, 251] on div "00:28" at bounding box center [297, 258] width 105 height 19
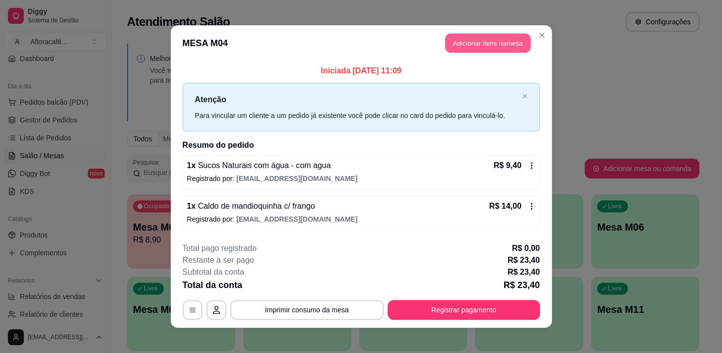
click at [505, 40] on button "Adicionar itens na mesa" at bounding box center [487, 43] width 85 height 19
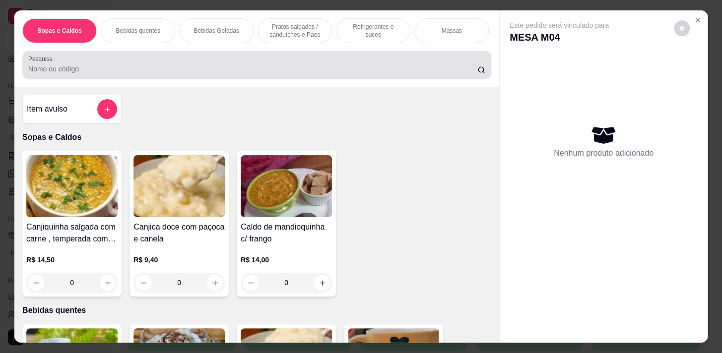
click at [230, 67] on div at bounding box center [256, 65] width 457 height 20
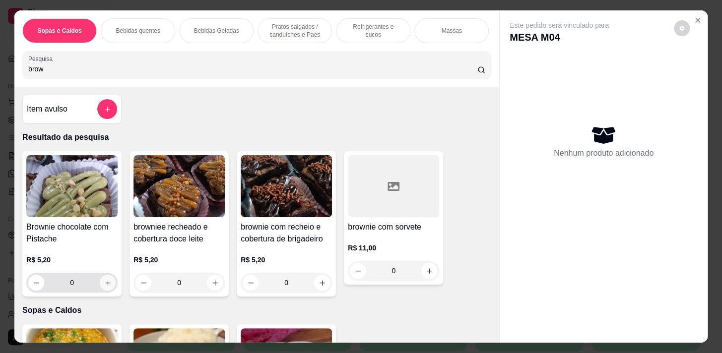
type input "brow"
click at [104, 287] on icon "increase-product-quantity" at bounding box center [107, 282] width 7 height 7
type input "1"
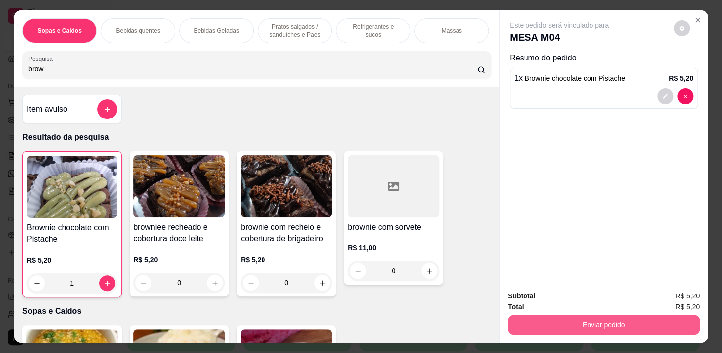
click at [627, 315] on button "Enviar pedido" at bounding box center [603, 325] width 192 height 20
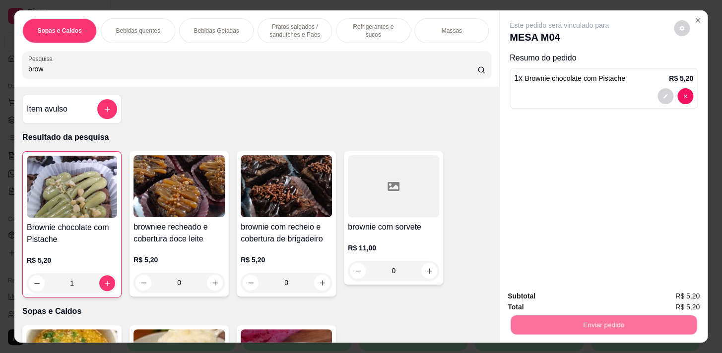
click at [595, 301] on button "Não registrar e enviar pedido" at bounding box center [570, 297] width 100 height 18
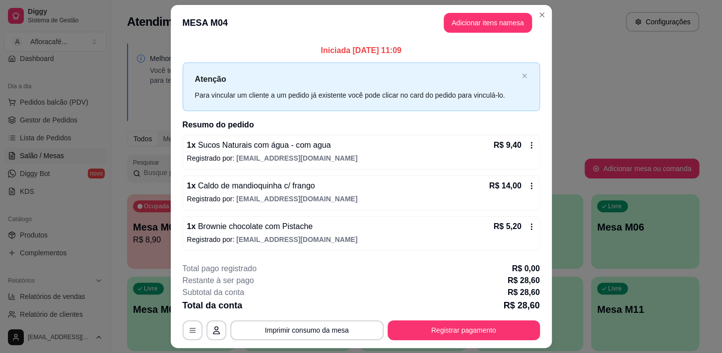
click at [471, 345] on footer "**********" at bounding box center [361, 301] width 381 height 93
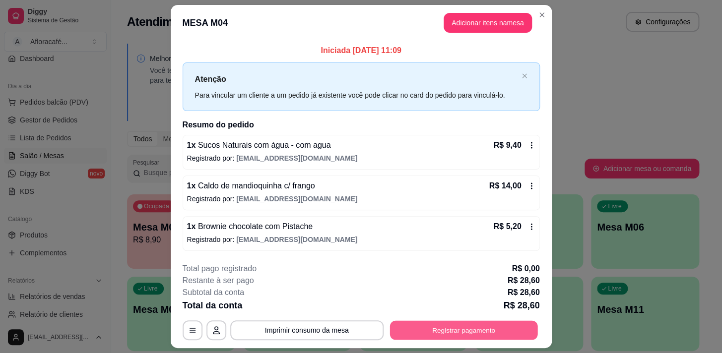
click at [479, 338] on button "Registrar pagamento" at bounding box center [463, 329] width 148 height 19
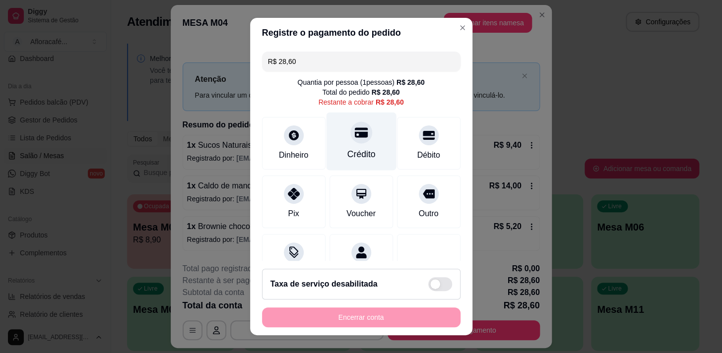
click at [361, 131] on div "Crédito" at bounding box center [361, 141] width 70 height 58
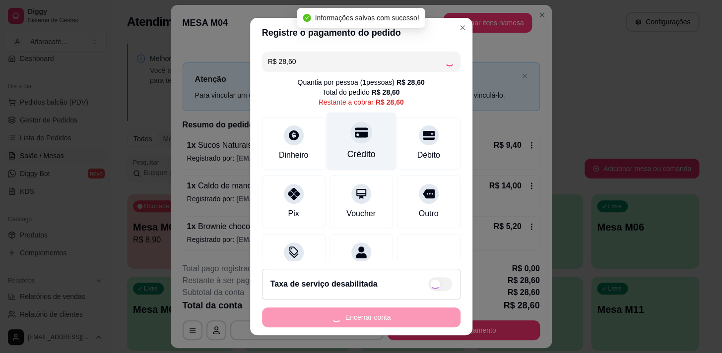
type input "R$ 0,00"
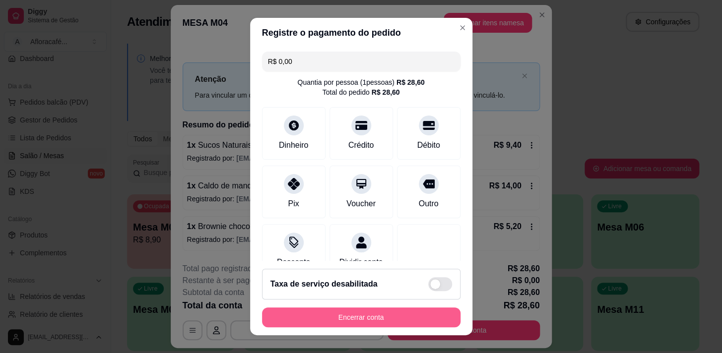
click at [335, 318] on button "Encerrar conta" at bounding box center [361, 318] width 198 height 20
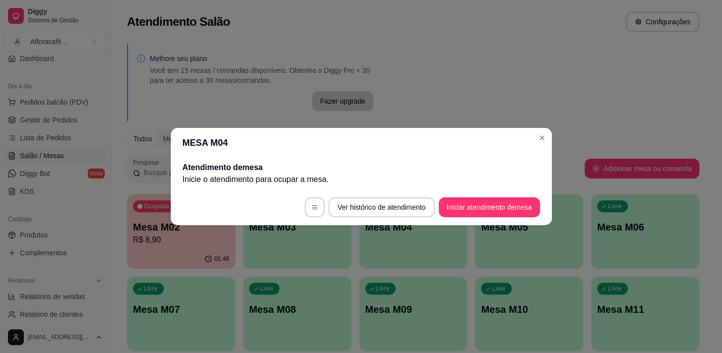
click at [541, 129] on header "MESA M04" at bounding box center [361, 143] width 381 height 30
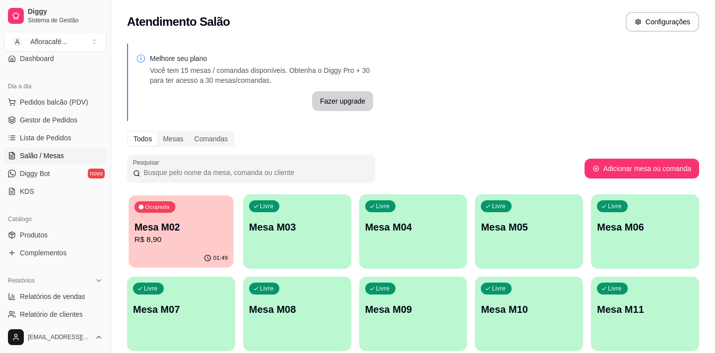
click at [154, 227] on p "Mesa M02" at bounding box center [180, 227] width 93 height 13
click at [274, 218] on div "Livre Mesa M03" at bounding box center [297, 225] width 108 height 62
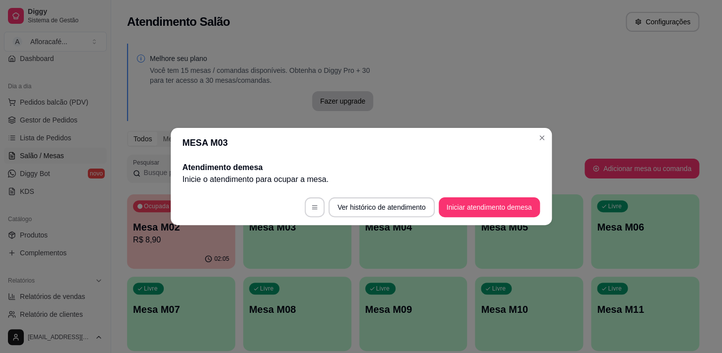
drag, startPoint x: 535, startPoint y: 219, endPoint x: 527, endPoint y: 205, distance: 16.2
click at [532, 218] on footer "Ver histórico de atendimento Iniciar atendimento de mesa" at bounding box center [361, 207] width 381 height 36
click at [525, 201] on button "Iniciar atendimento de mesa" at bounding box center [489, 207] width 98 height 19
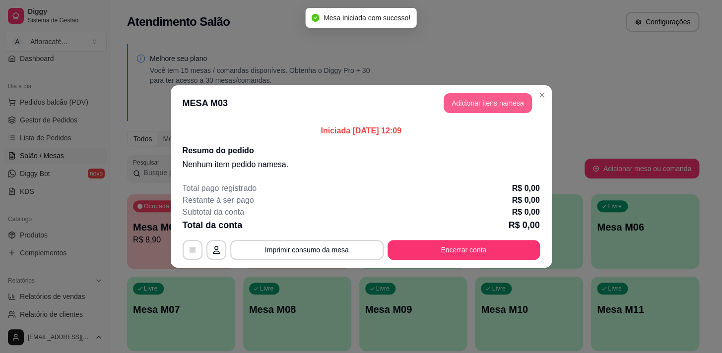
click at [479, 97] on button "Adicionar itens na mesa" at bounding box center [487, 103] width 88 height 20
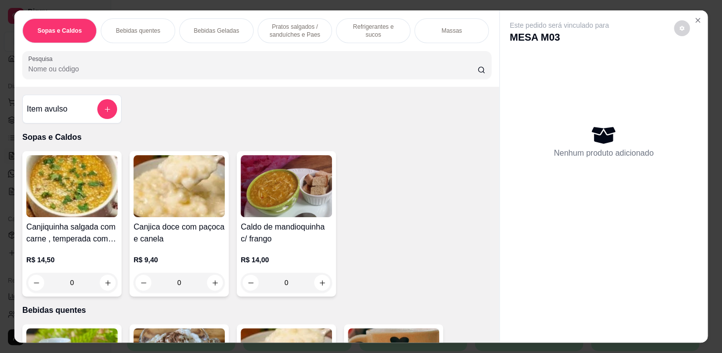
click at [368, 28] on p "Refrigerantes e sucos" at bounding box center [373, 31] width 58 height 16
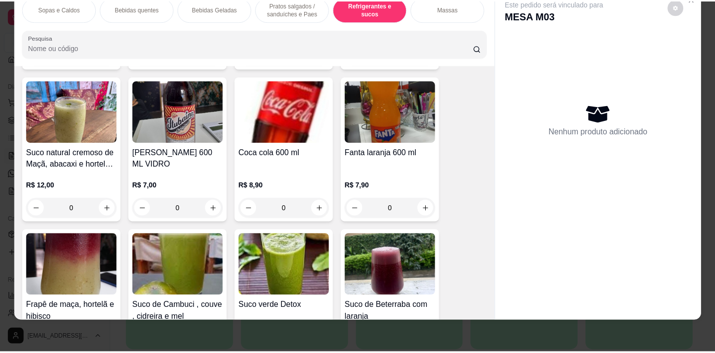
scroll to position [4178, 0]
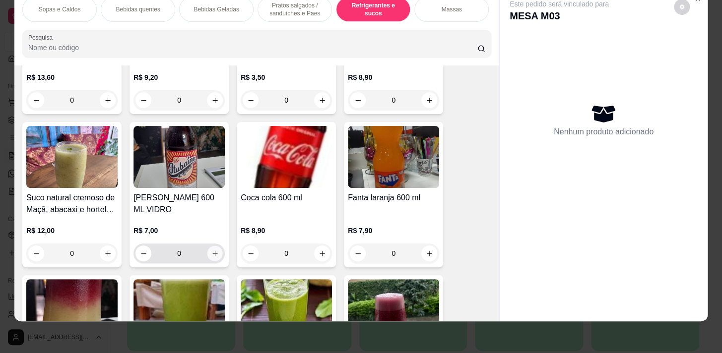
click at [214, 252] on icon "increase-product-quantity" at bounding box center [214, 253] width 7 height 7
type input "1"
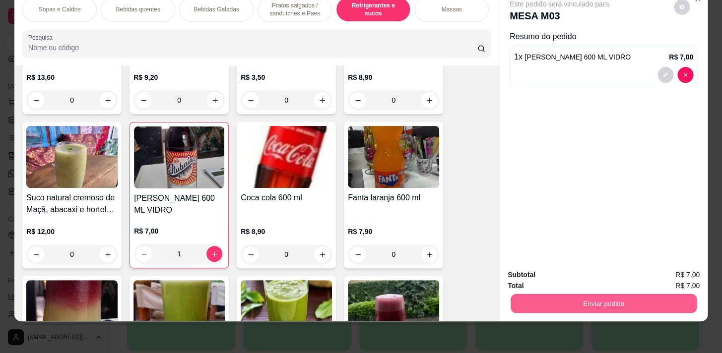
click at [578, 295] on button "Enviar pedido" at bounding box center [603, 303] width 186 height 19
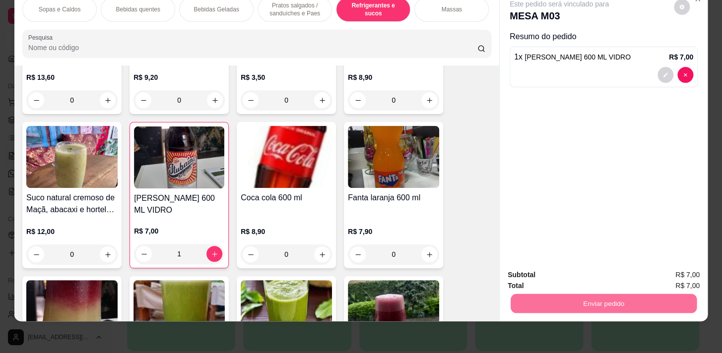
click at [560, 271] on button "Não registrar e enviar pedido" at bounding box center [570, 272] width 100 height 18
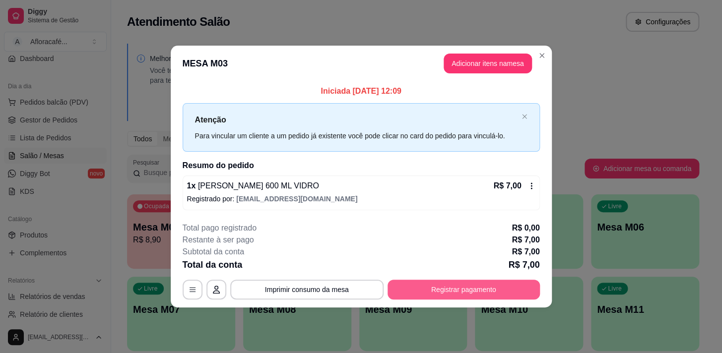
click at [460, 291] on button "Registrar pagamento" at bounding box center [463, 290] width 152 height 20
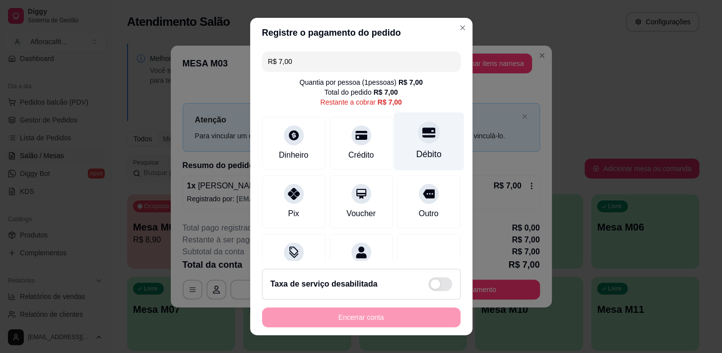
click at [428, 138] on div "Débito" at bounding box center [428, 141] width 70 height 58
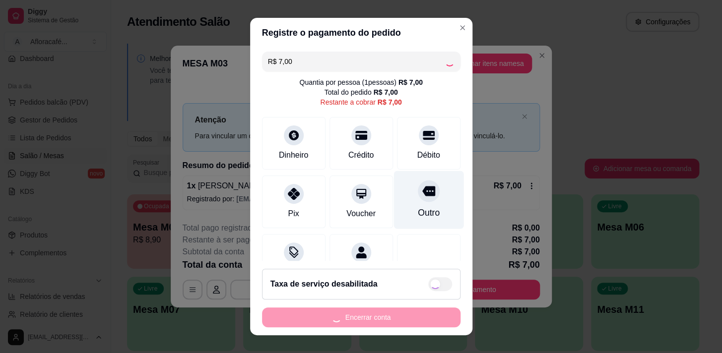
type input "R$ 0,00"
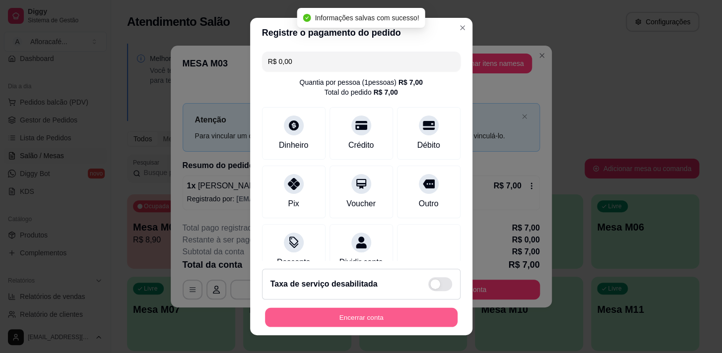
click at [422, 312] on button "Encerrar conta" at bounding box center [361, 317] width 192 height 19
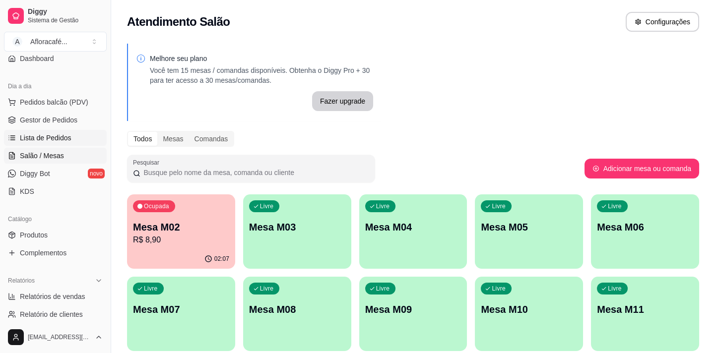
click at [72, 141] on link "Lista de Pedidos" at bounding box center [55, 138] width 103 height 16
